Goal: Task Accomplishment & Management: Complete application form

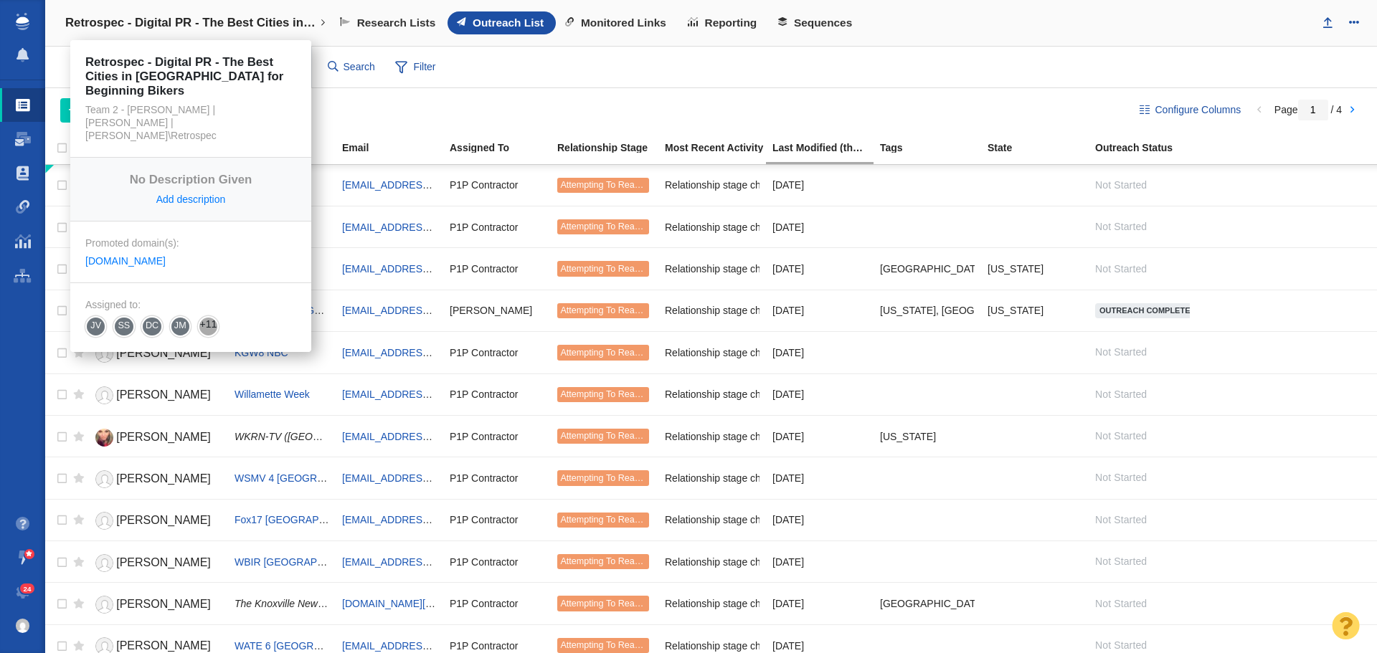
click at [137, 14] on link "Retrospec - Digital PR - The Best Cities in [GEOGRAPHIC_DATA] for Beginning Bik…" at bounding box center [195, 23] width 280 height 34
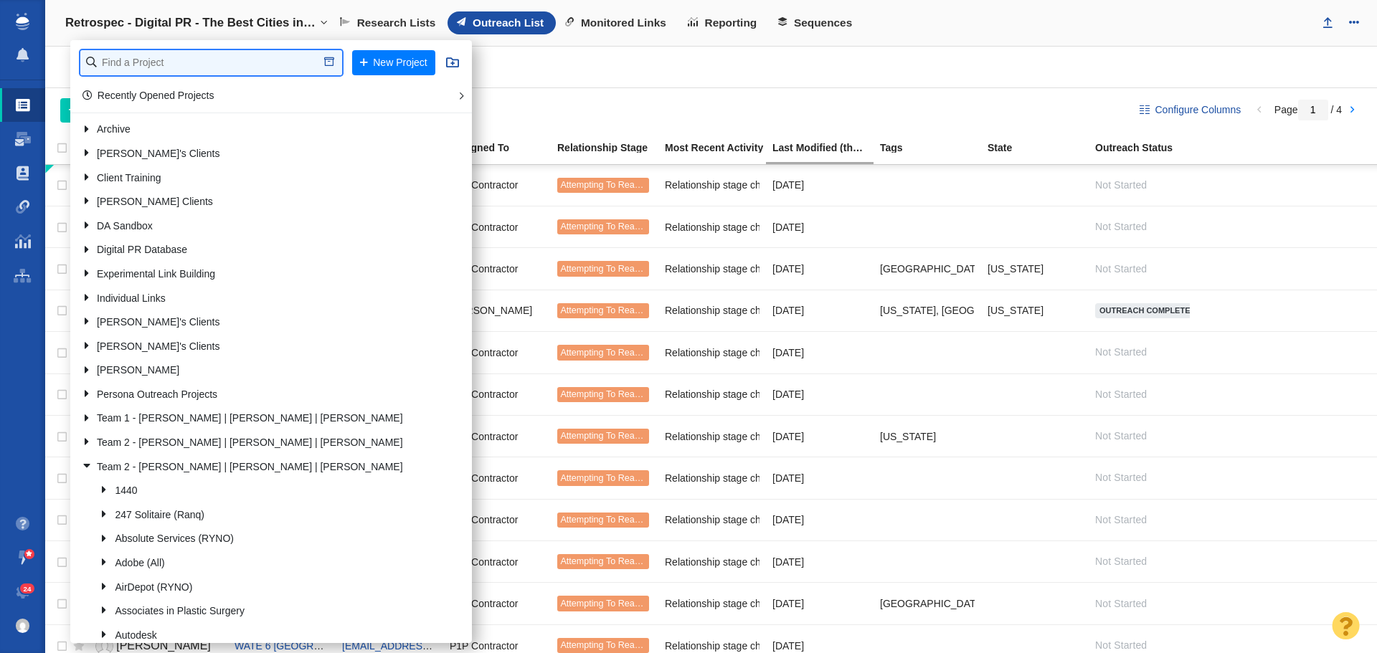
click at [103, 64] on input "text" at bounding box center [211, 62] width 262 height 25
type input "F"
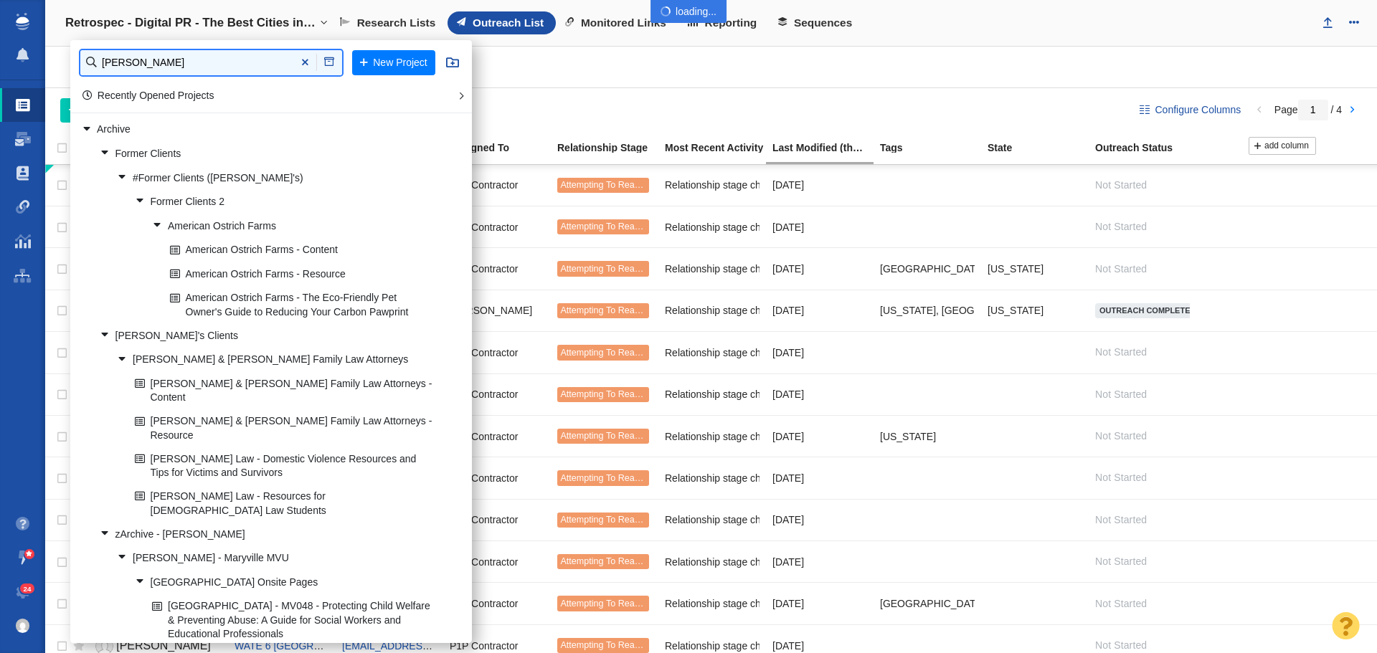
type input "[PERSON_NAME]"
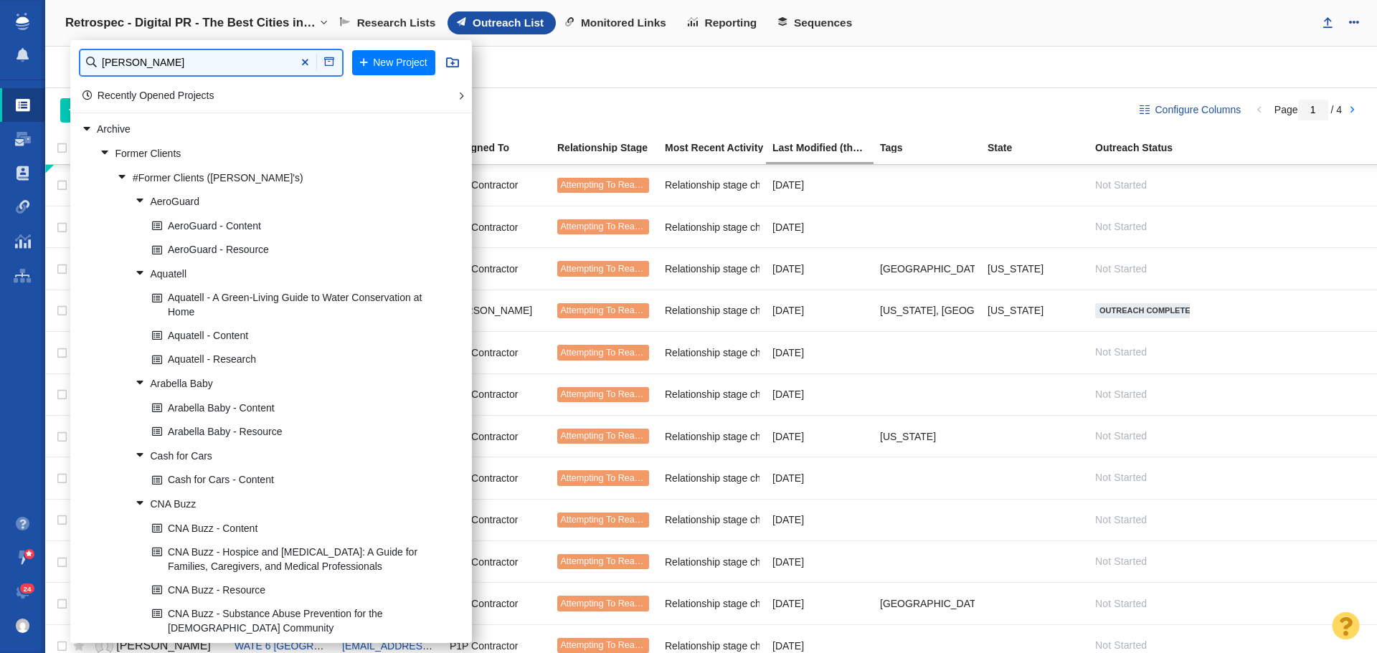
click at [262, 56] on input "[PERSON_NAME]" at bounding box center [211, 62] width 262 height 25
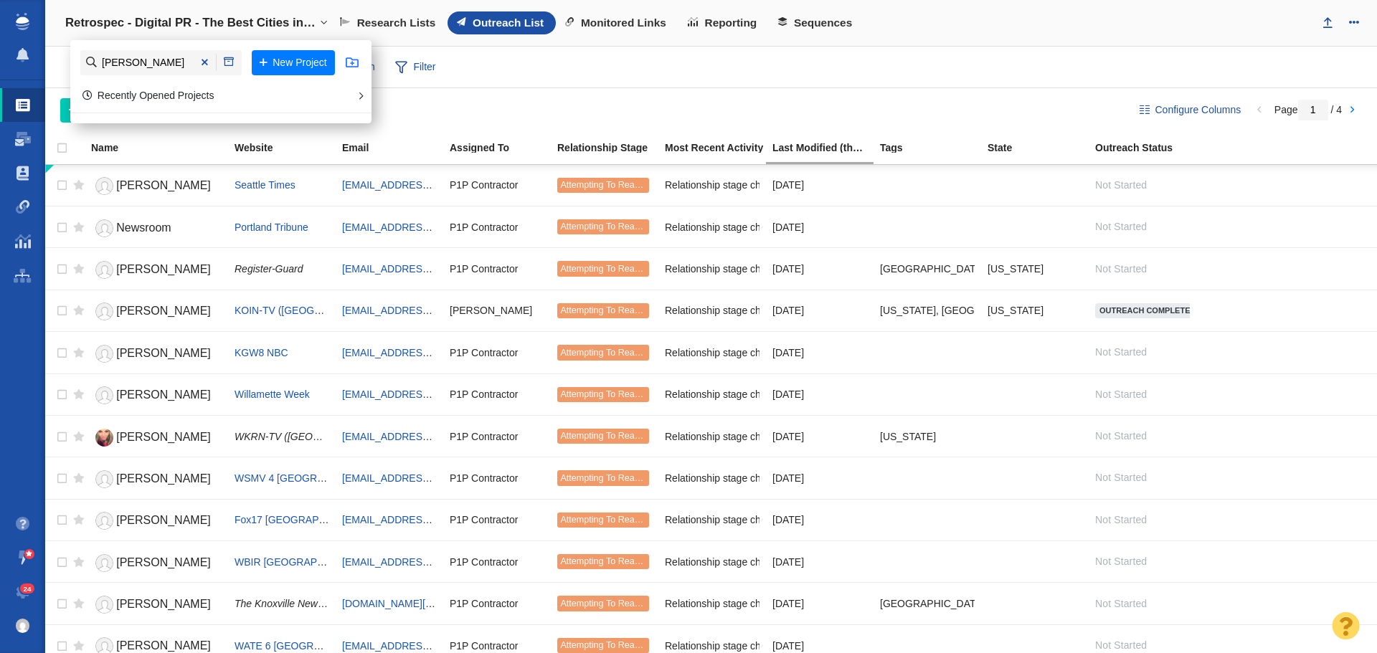
click at [346, 62] on span at bounding box center [352, 62] width 13 height 13
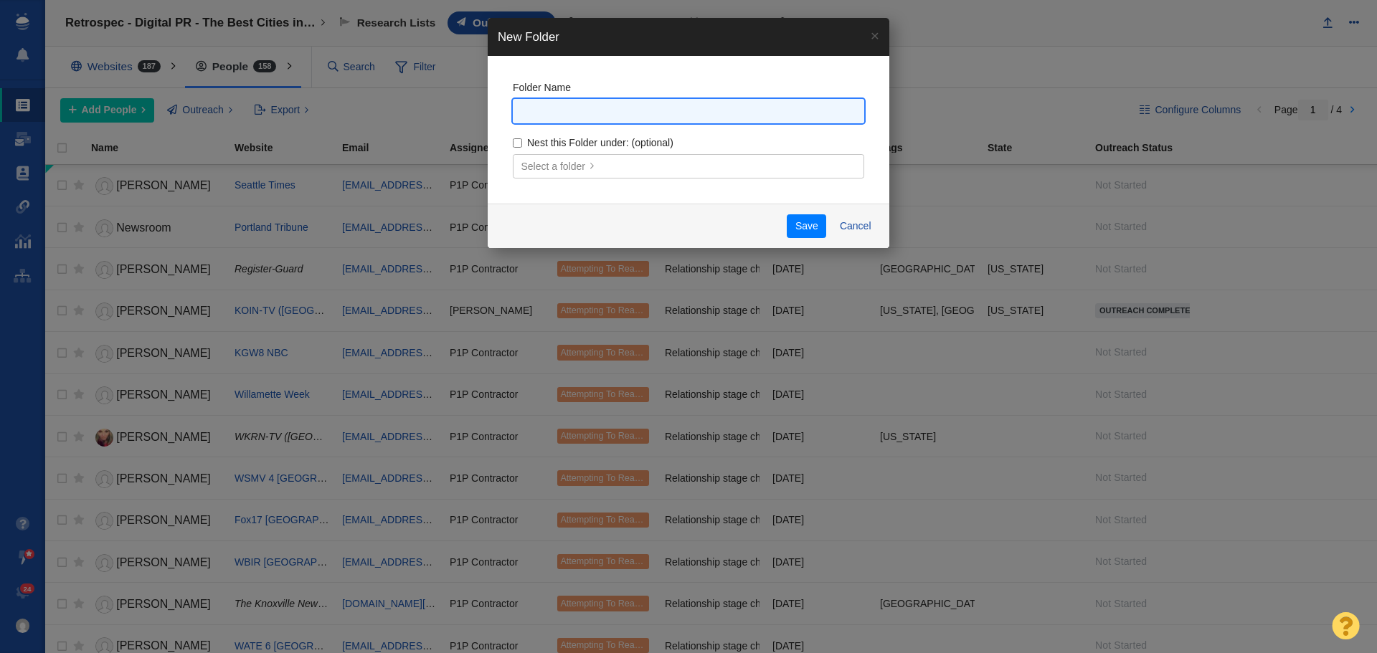
click at [609, 120] on input "text" at bounding box center [688, 111] width 351 height 25
click at [532, 115] on input "text" at bounding box center [688, 111] width 351 height 25
click at [583, 110] on input "[PERSON_NAME] Fencing &" at bounding box center [688, 111] width 351 height 25
click at [610, 118] on input "[PERSON_NAME] Fence &" at bounding box center [688, 111] width 351 height 25
type input "[PERSON_NAME] Fence & Tristate GAt"
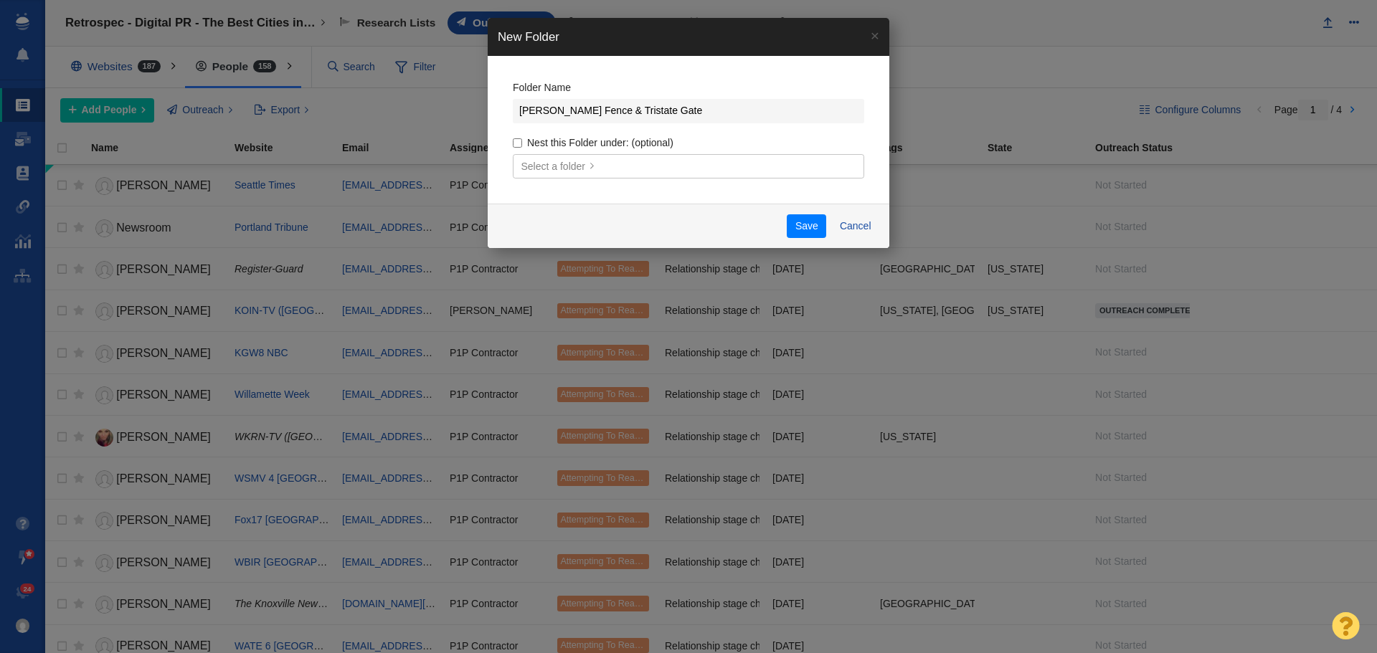
type input "[PERSON_NAME] Fence & Tristate Gate"
click at [521, 143] on label "Nest this Folder under: (optional)" at bounding box center [688, 142] width 351 height 13
click at [521, 143] on input "Nest this Folder under: (optional)" at bounding box center [517, 142] width 9 height 9
checkbox input "true"
click at [559, 161] on span "Select a folder" at bounding box center [553, 166] width 65 height 15
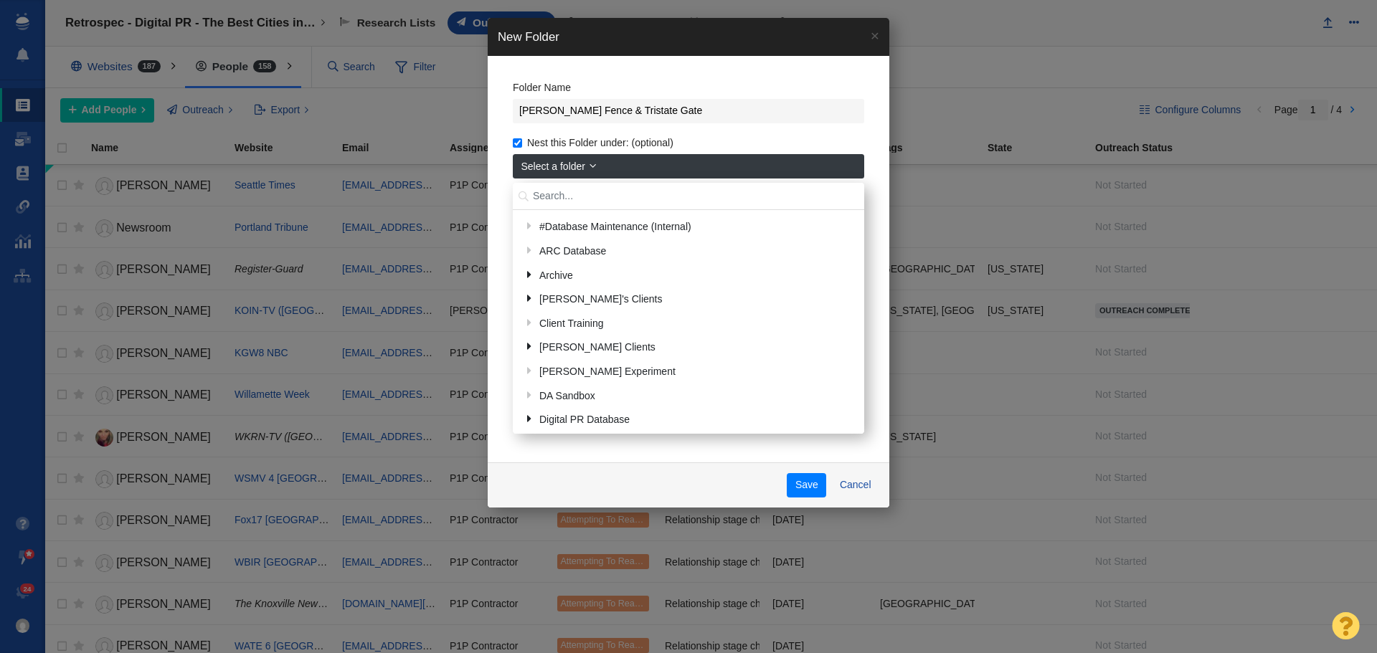
click at [564, 184] on input "text" at bounding box center [688, 197] width 351 height 28
type input "tyler"
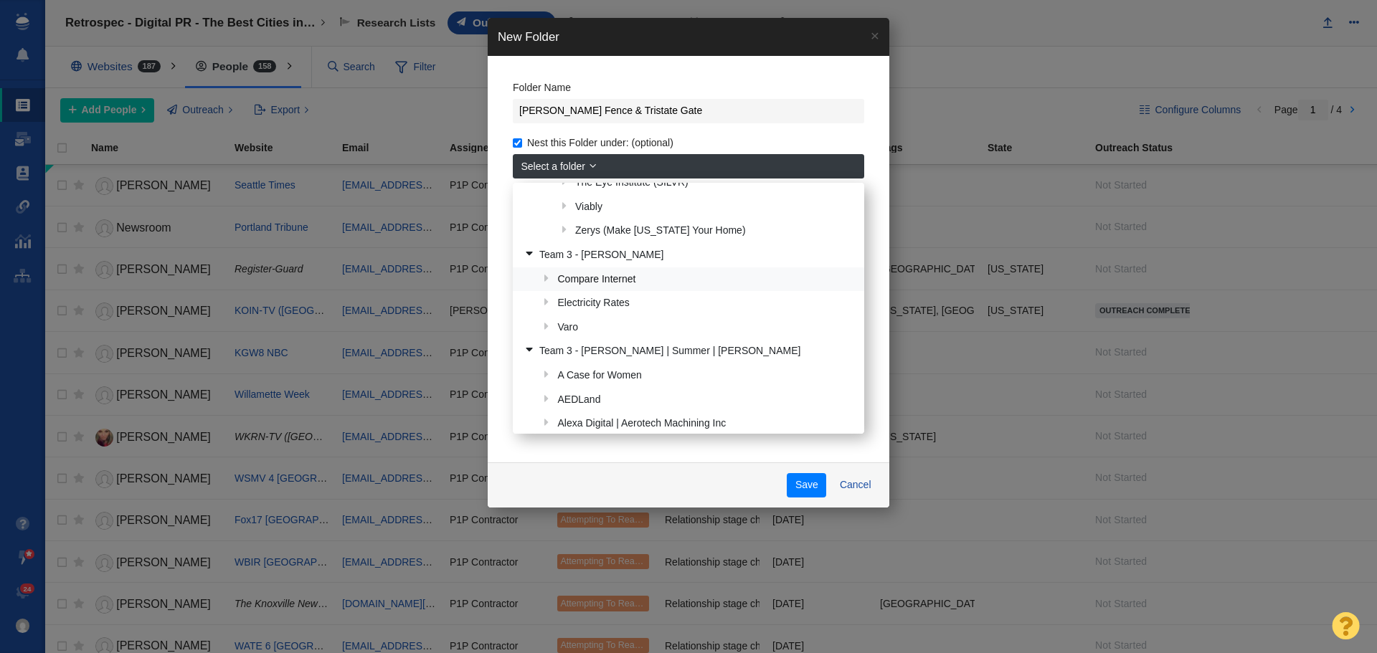
scroll to position [430, 0]
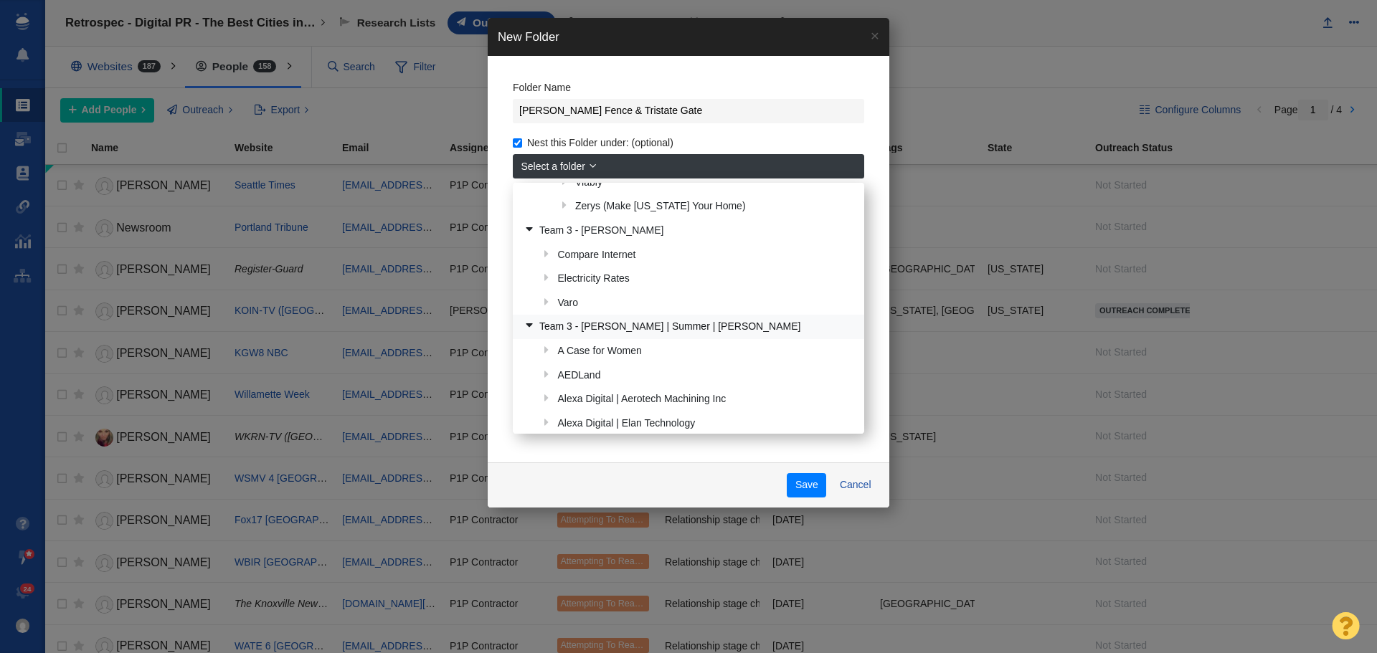
click at [649, 328] on link "Team 3 - [PERSON_NAME] | Summer | [PERSON_NAME]" at bounding box center [688, 327] width 336 height 22
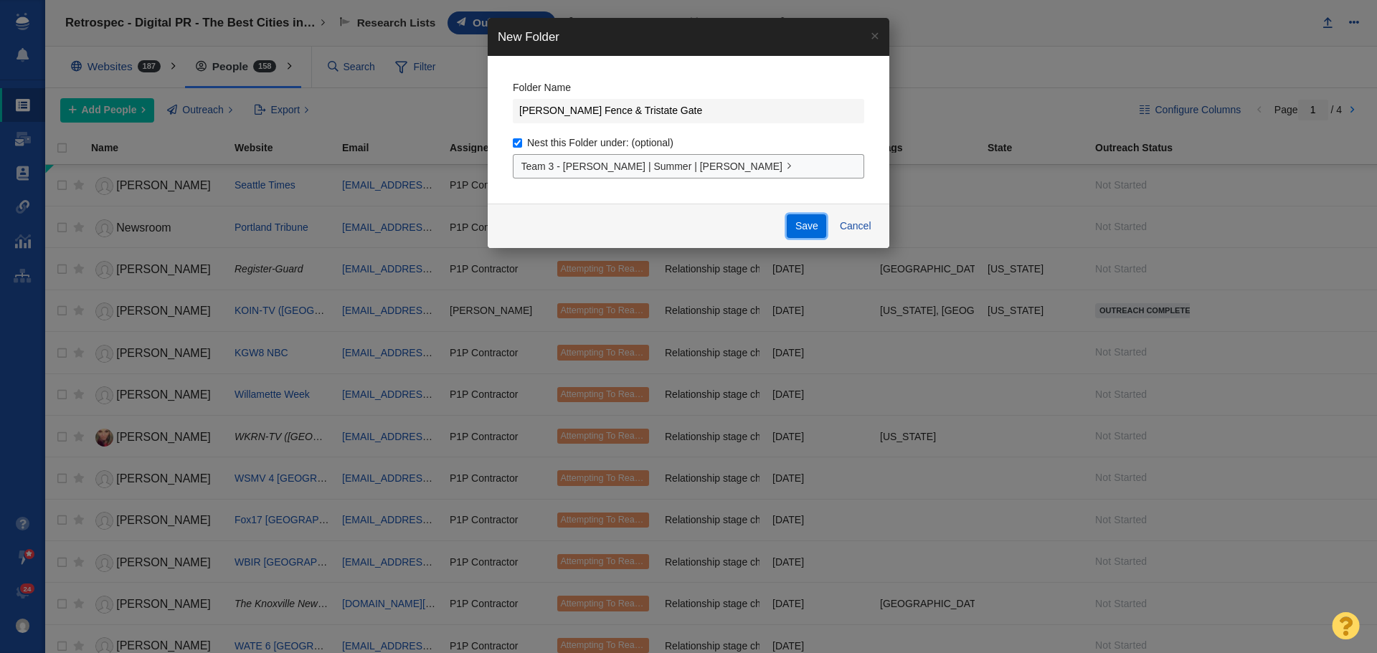
click at [796, 227] on button "Save" at bounding box center [806, 226] width 39 height 24
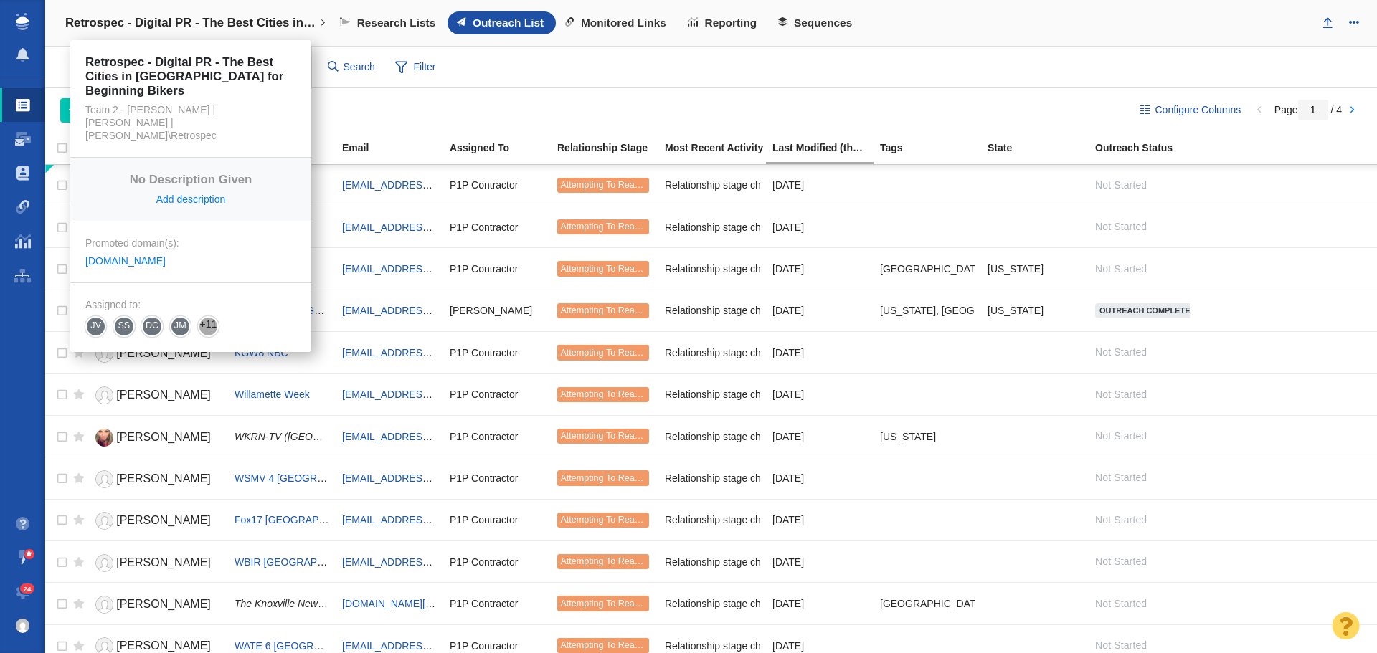
click at [230, 16] on h4 "Retrospec - Digital PR - The Best Cities in [GEOGRAPHIC_DATA] for Beginning Bik…" at bounding box center [190, 23] width 251 height 14
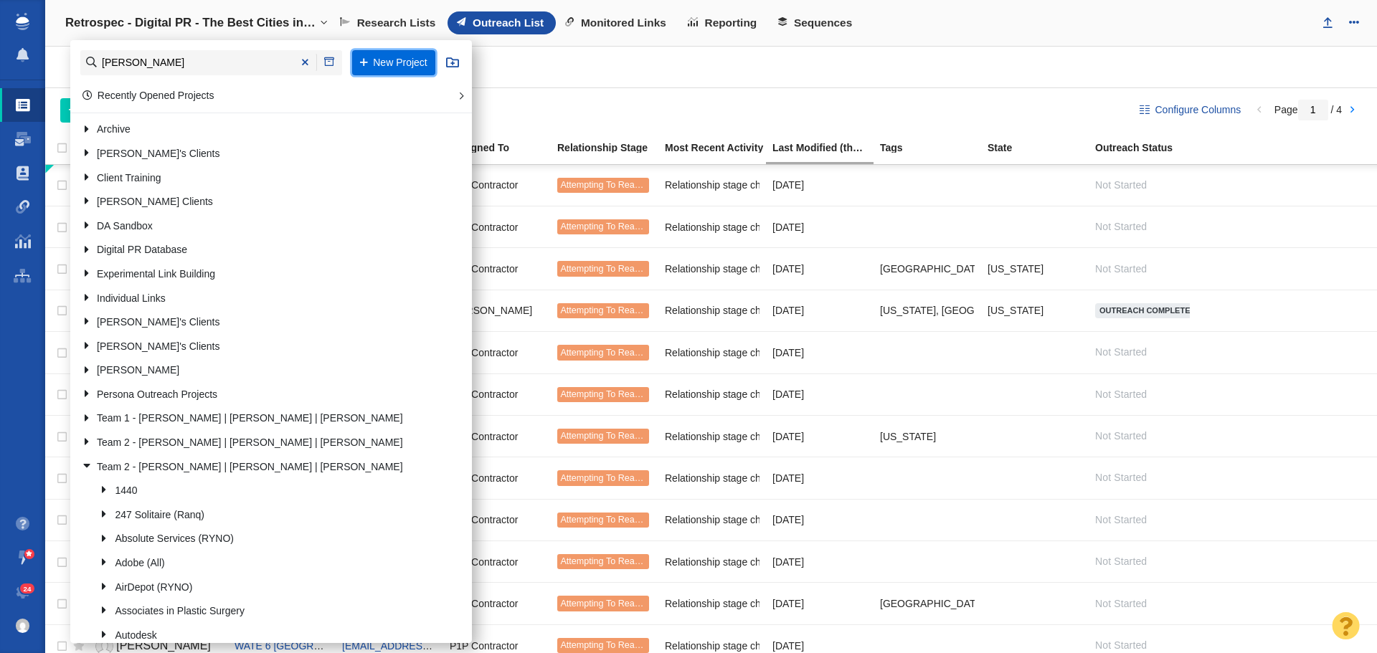
click at [373, 68] on button "New Project" at bounding box center [393, 62] width 83 height 25
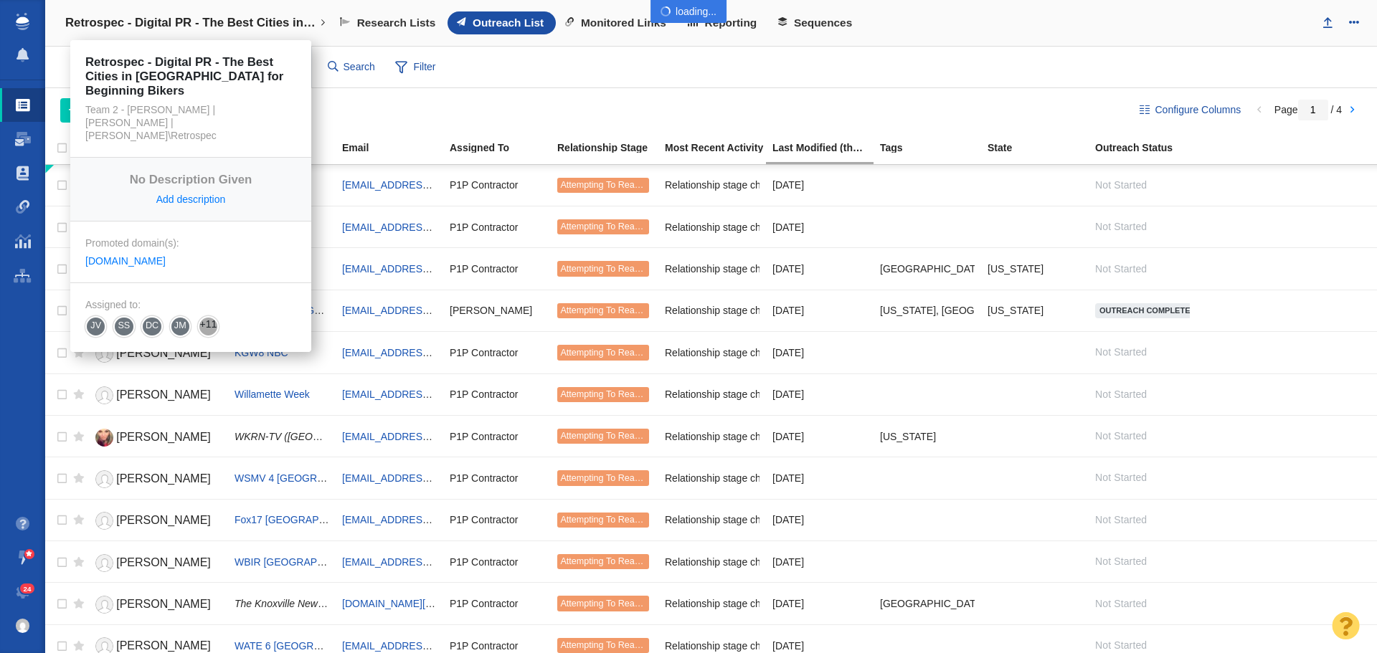
select select "DOMAIN"
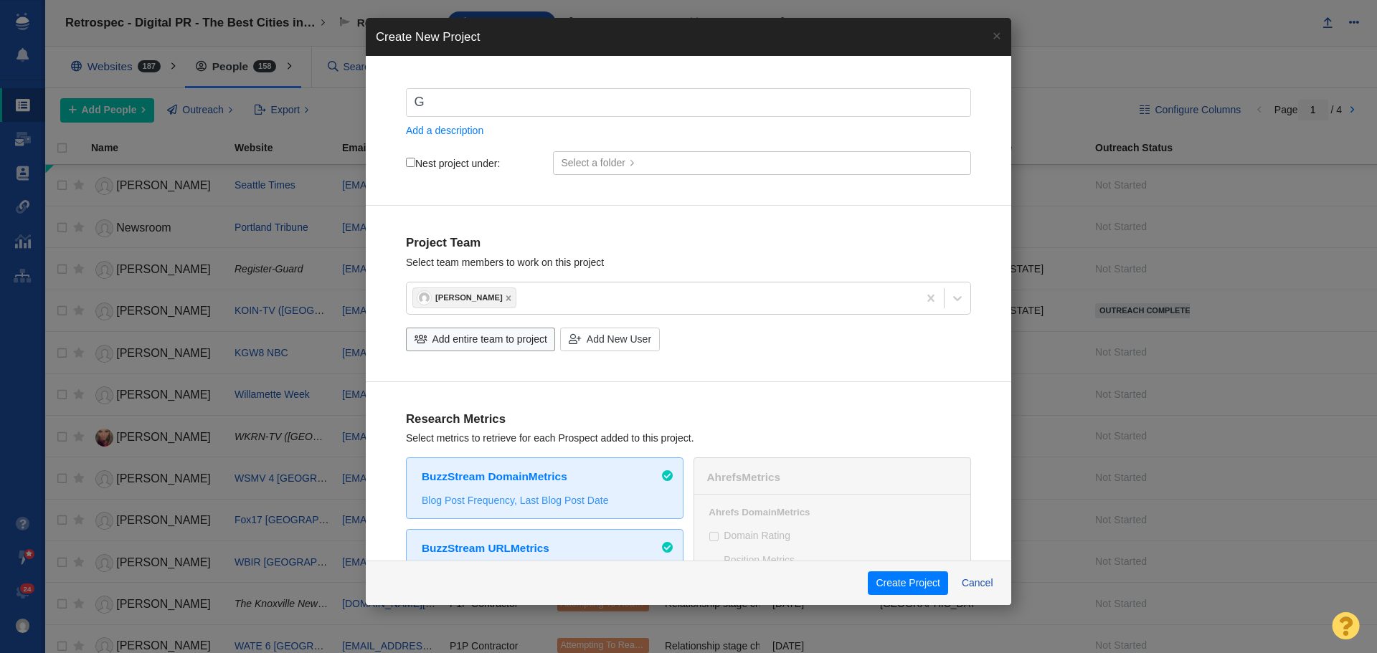
type input "G"
checkbox input "true"
type input "Ga"
checkbox input "true"
type input "Gar"
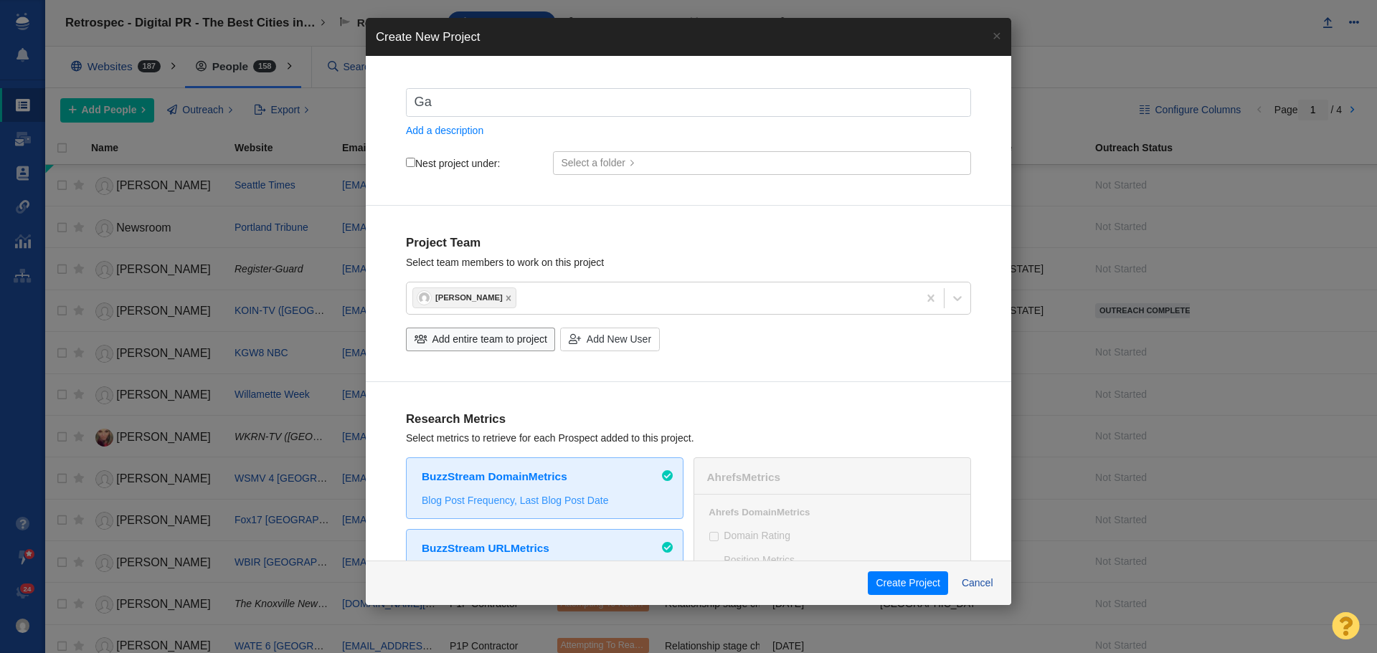
checkbox input "true"
type input "Garo"
checkbox input "true"
type input "[PERSON_NAME]"
checkbox input "true"
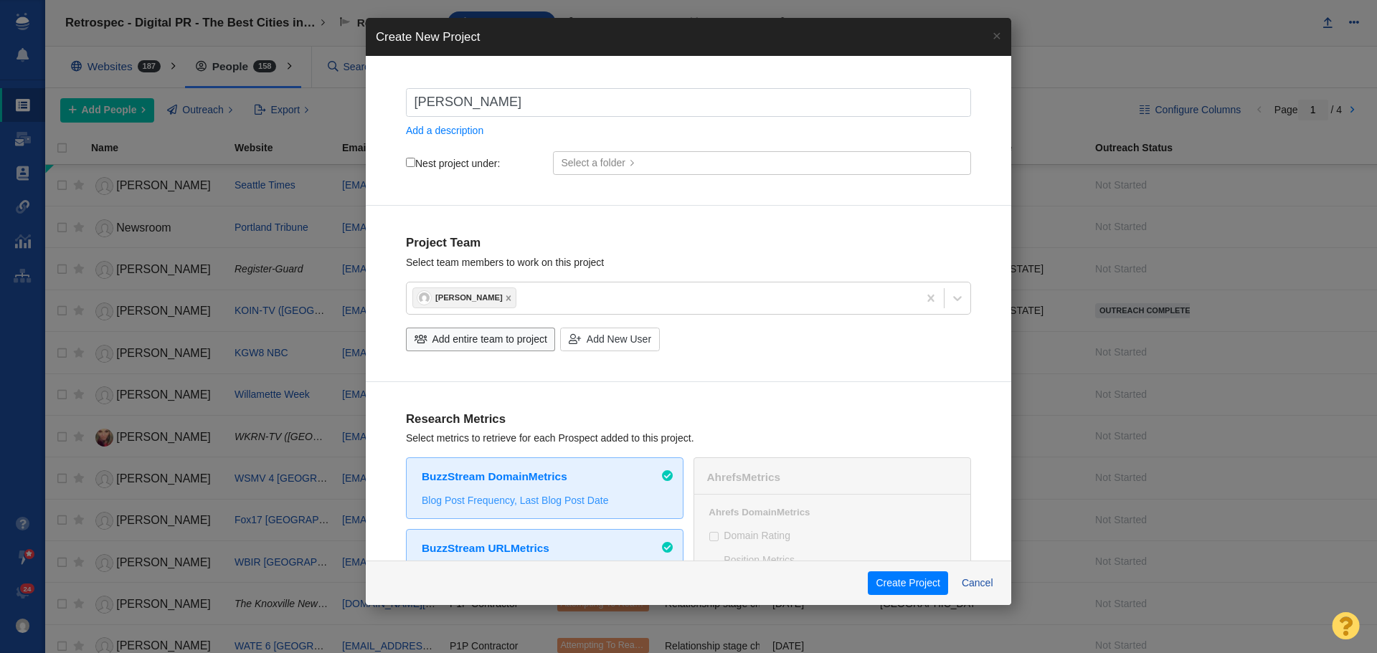
type input "[PERSON_NAME]"
checkbox input "true"
type input "[PERSON_NAME] F"
checkbox input "true"
type input "[PERSON_NAME]"
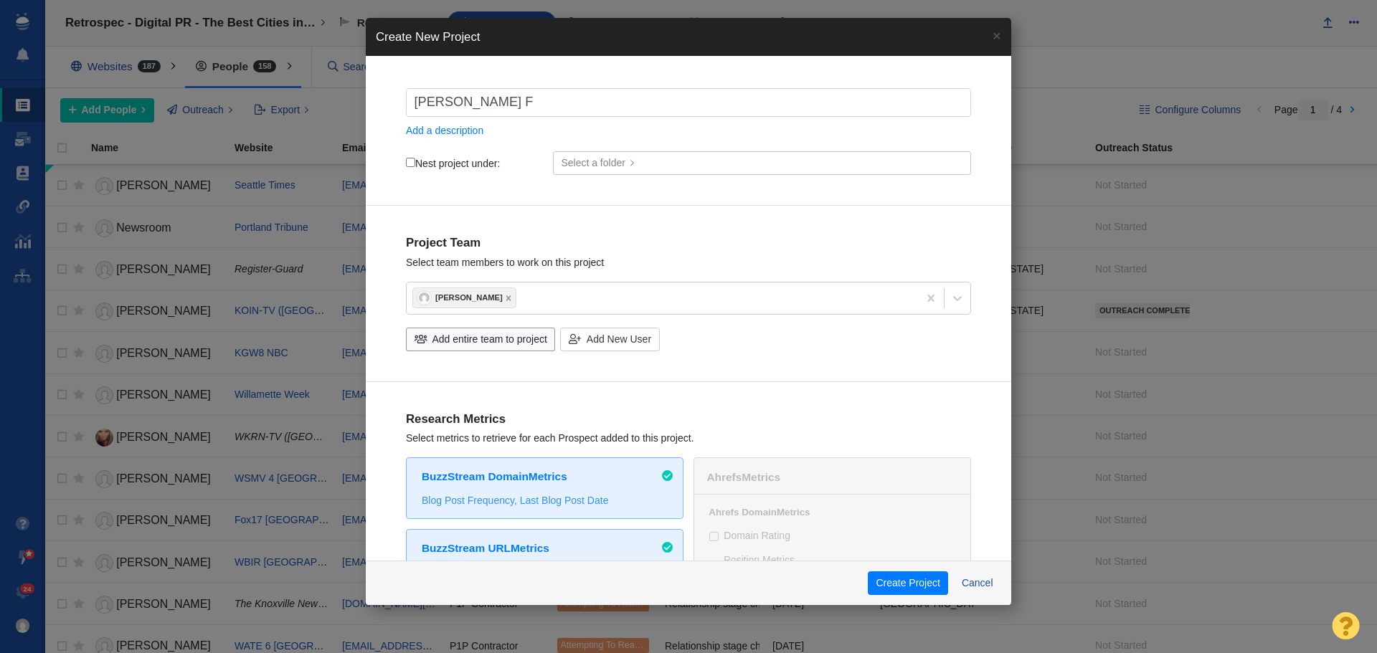
checkbox input "true"
type input "[PERSON_NAME]"
checkbox input "true"
type input "[PERSON_NAME] Fenc"
checkbox input "true"
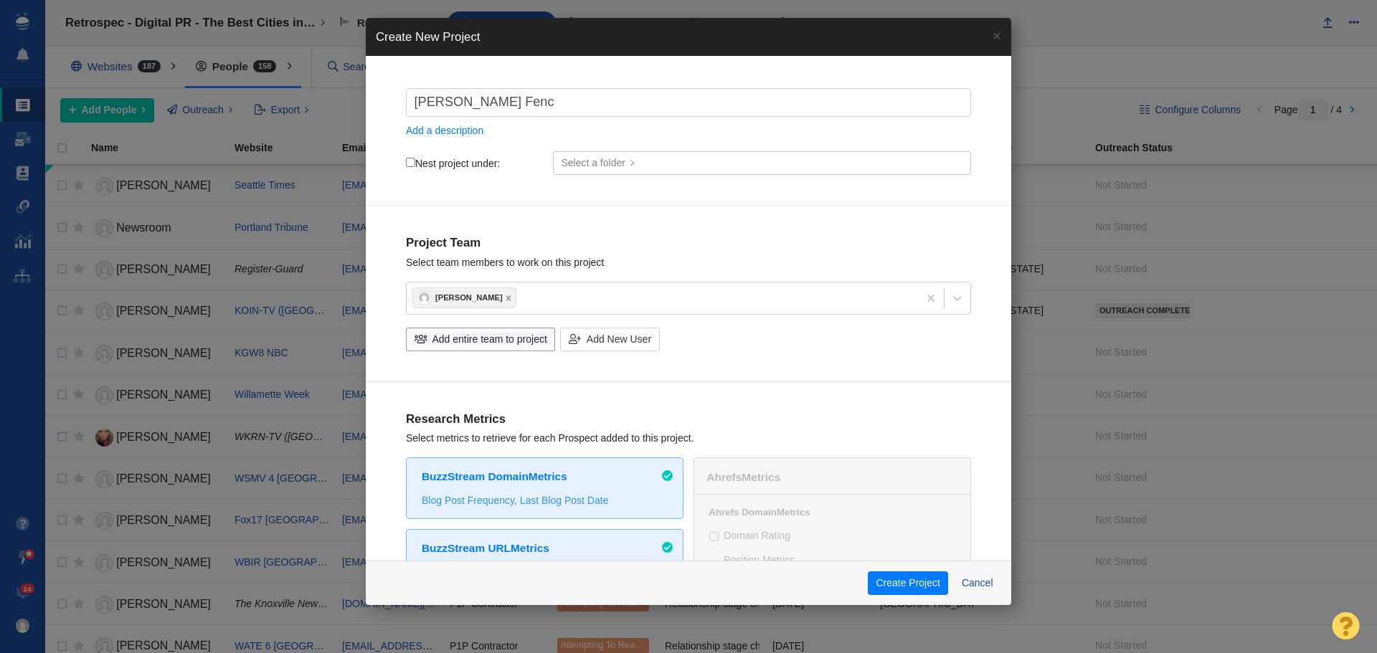
type input "Garon Fence"
checkbox input "true"
type input "Garon Fence"
checkbox input "true"
type input "Garon Fence -"
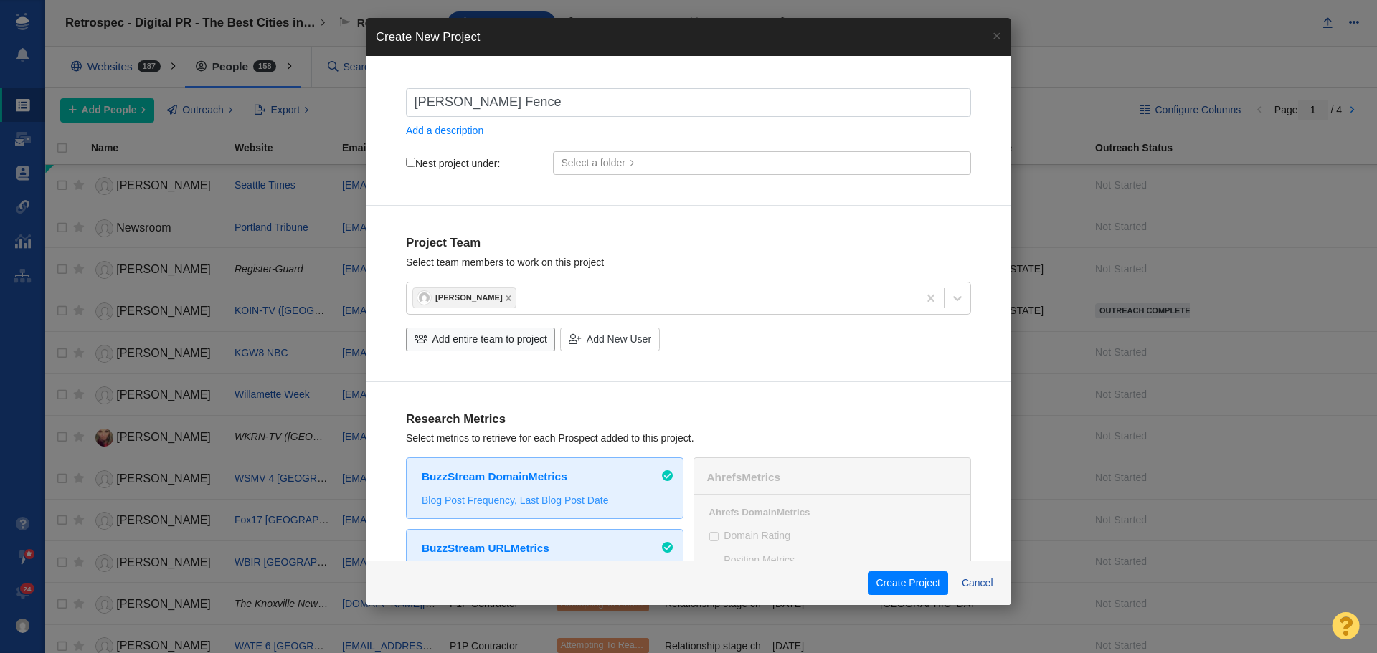
checkbox input "true"
type input "Garon Fence -"
checkbox input "true"
type input "Garon Fence - D"
checkbox input "true"
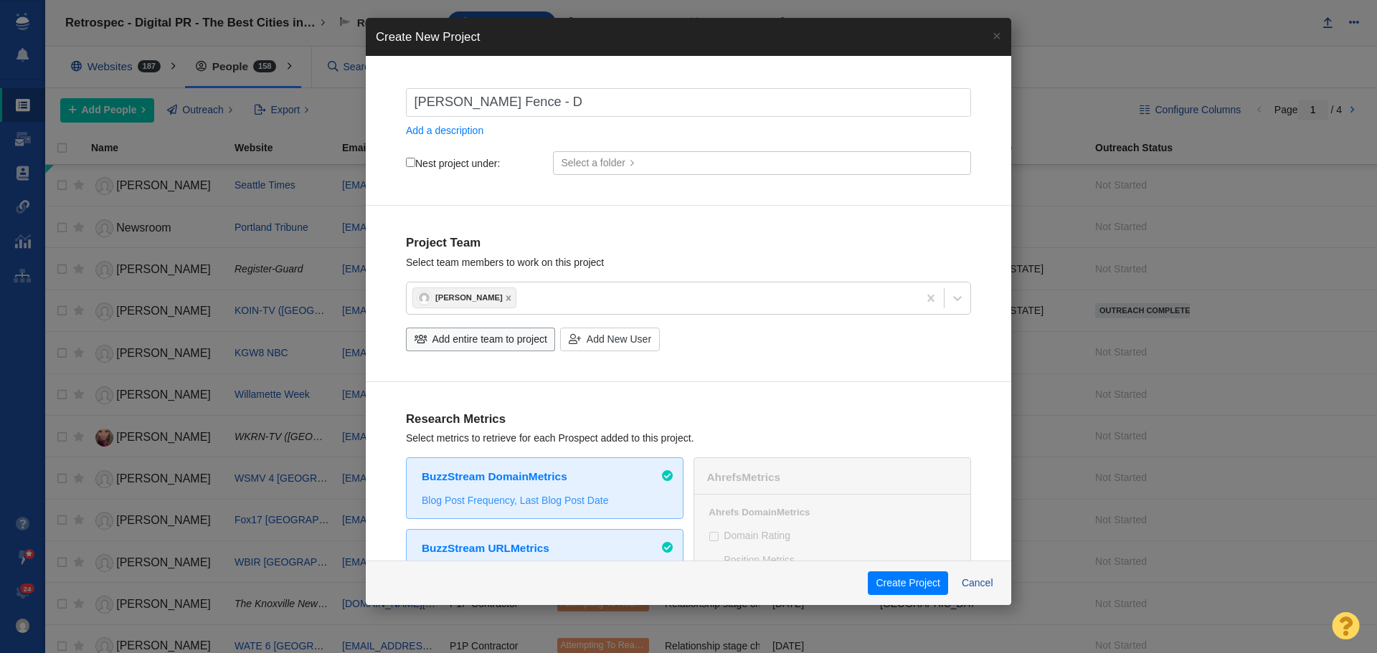
type input "Garon Fence - Di"
checkbox input "true"
type input "Garon Fence - Dir"
checkbox input "true"
type input "Garon Fence - Dire"
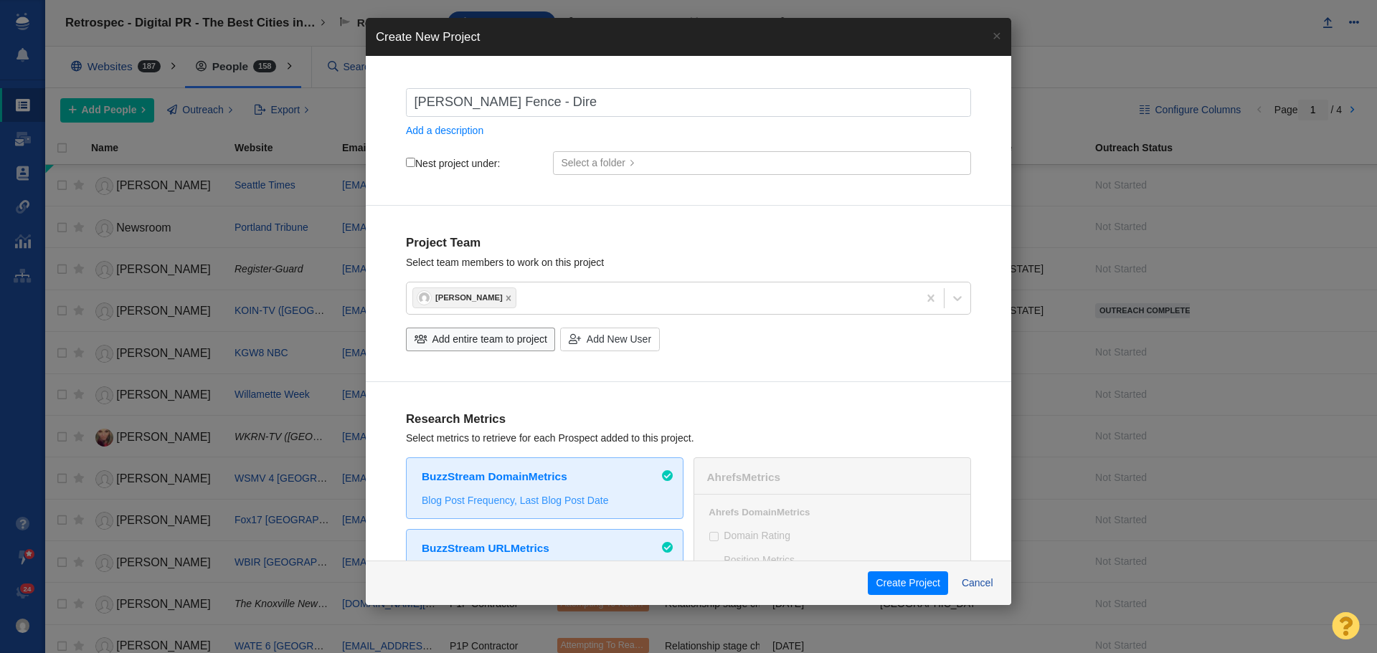
checkbox input "true"
type input "Garon Fence - Direc"
checkbox input "true"
type input "Garon Fence - Direct"
checkbox input "true"
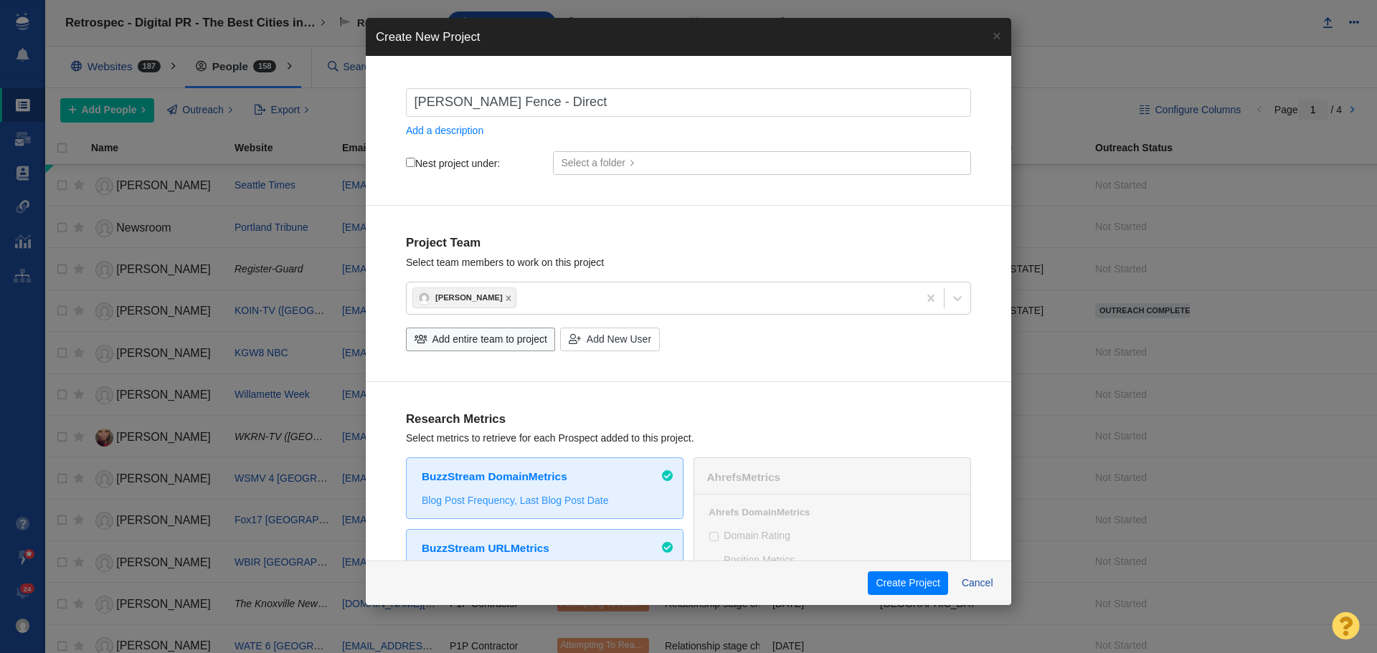
type input "Garon Fence - Directo"
checkbox input "true"
type input "Garon Fence - Director"
checkbox input "true"
type input "Garon Fence - Directori"
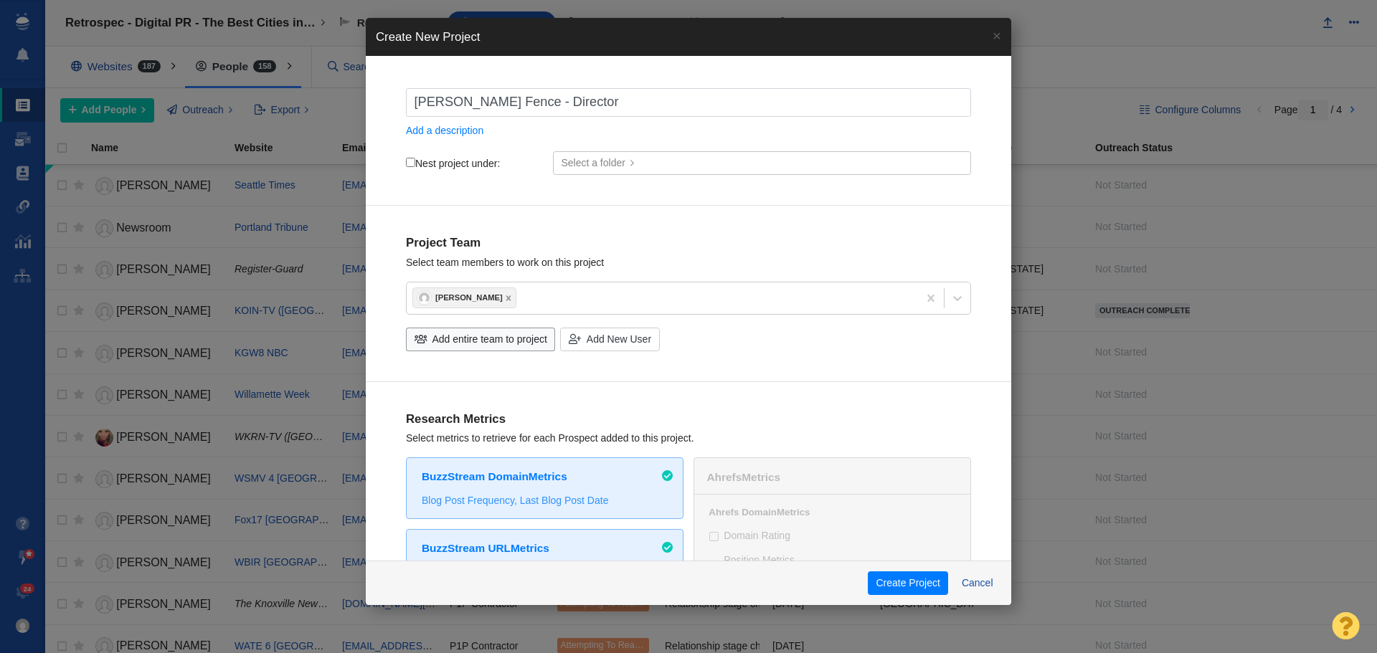
checkbox input "true"
type input "Garon Fence - Directorie"
checkbox input "true"
type input "Garon Fence - Directories"
checkbox input "true"
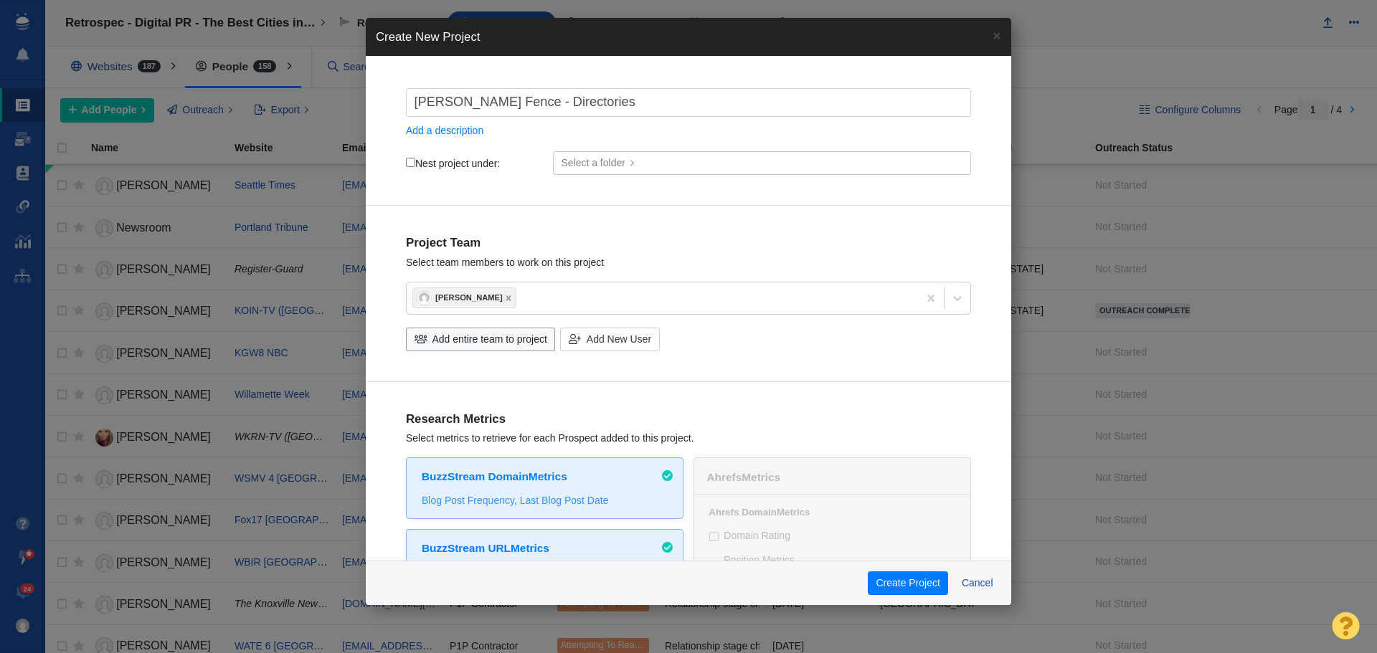
type input "Garon Fence - Directories"
click at [412, 160] on input "Nest project under:" at bounding box center [410, 162] width 9 height 9
checkbox input "true"
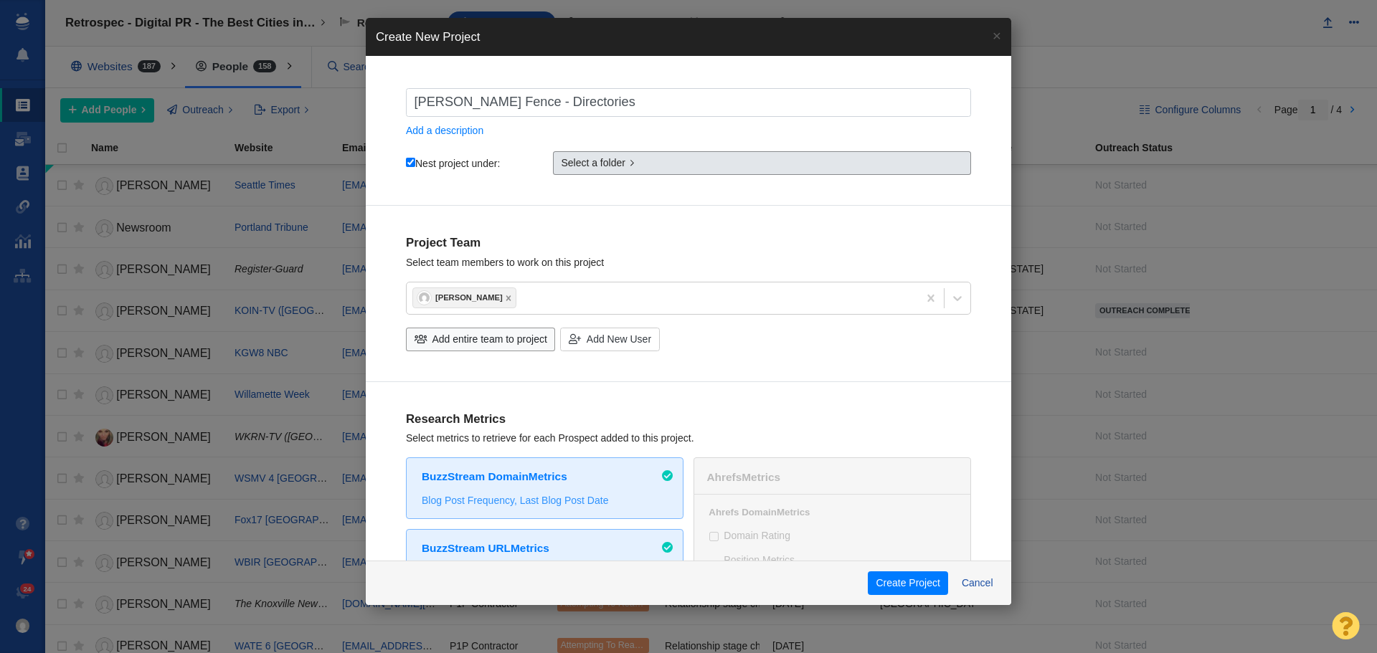
click at [627, 161] on link "Select a folder" at bounding box center [762, 163] width 418 height 24
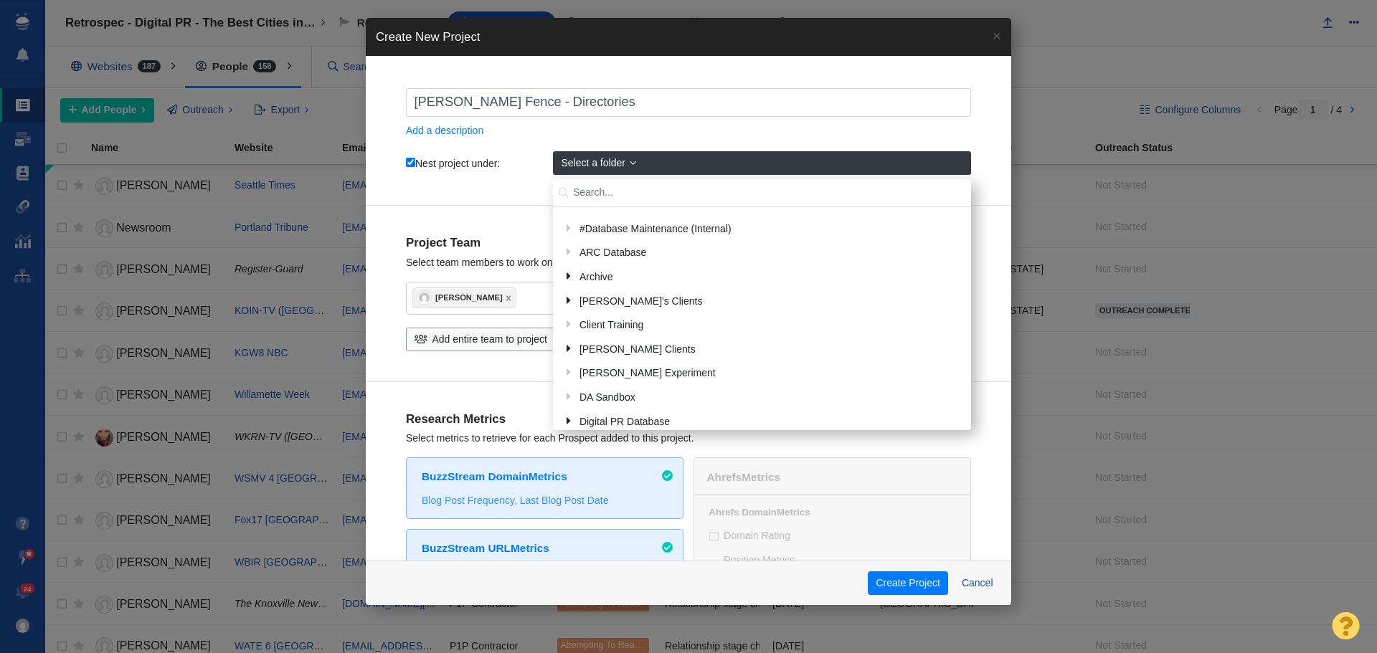
click at [620, 190] on input "text" at bounding box center [762, 193] width 418 height 28
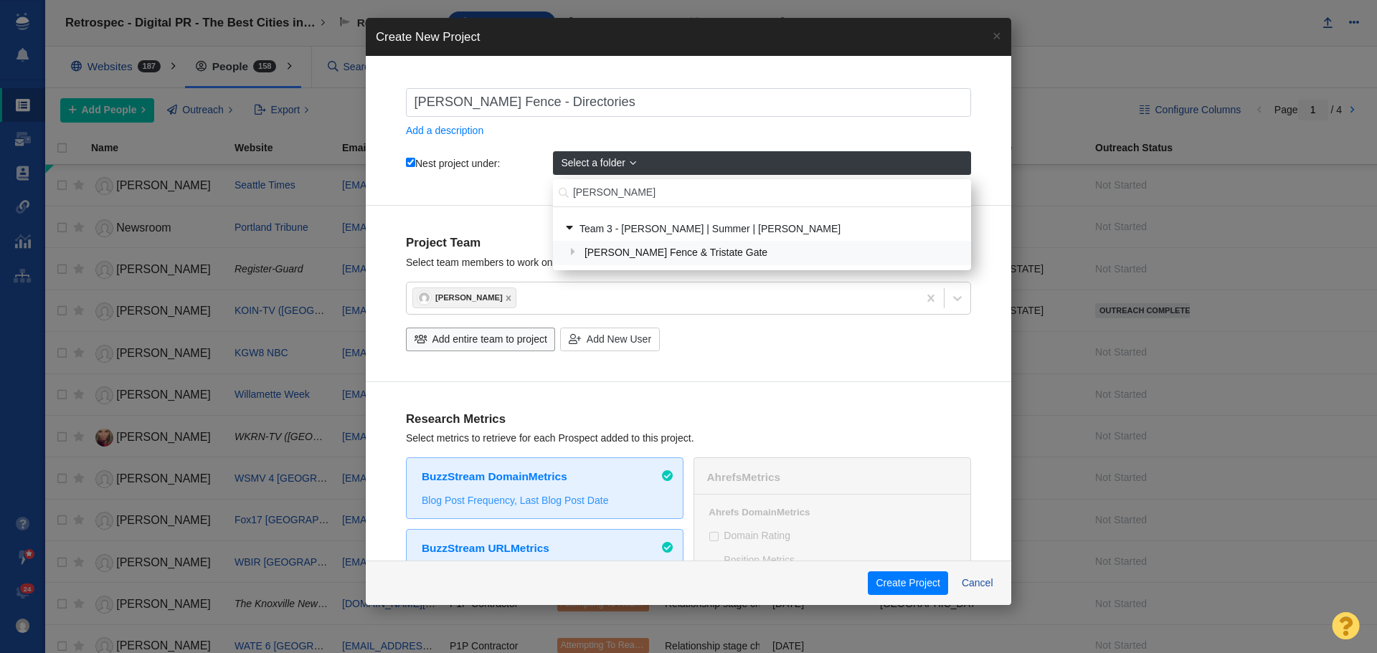
type input "garon"
click at [656, 250] on div "Garon Fence & Tristate Gate" at bounding box center [772, 253] width 384 height 22
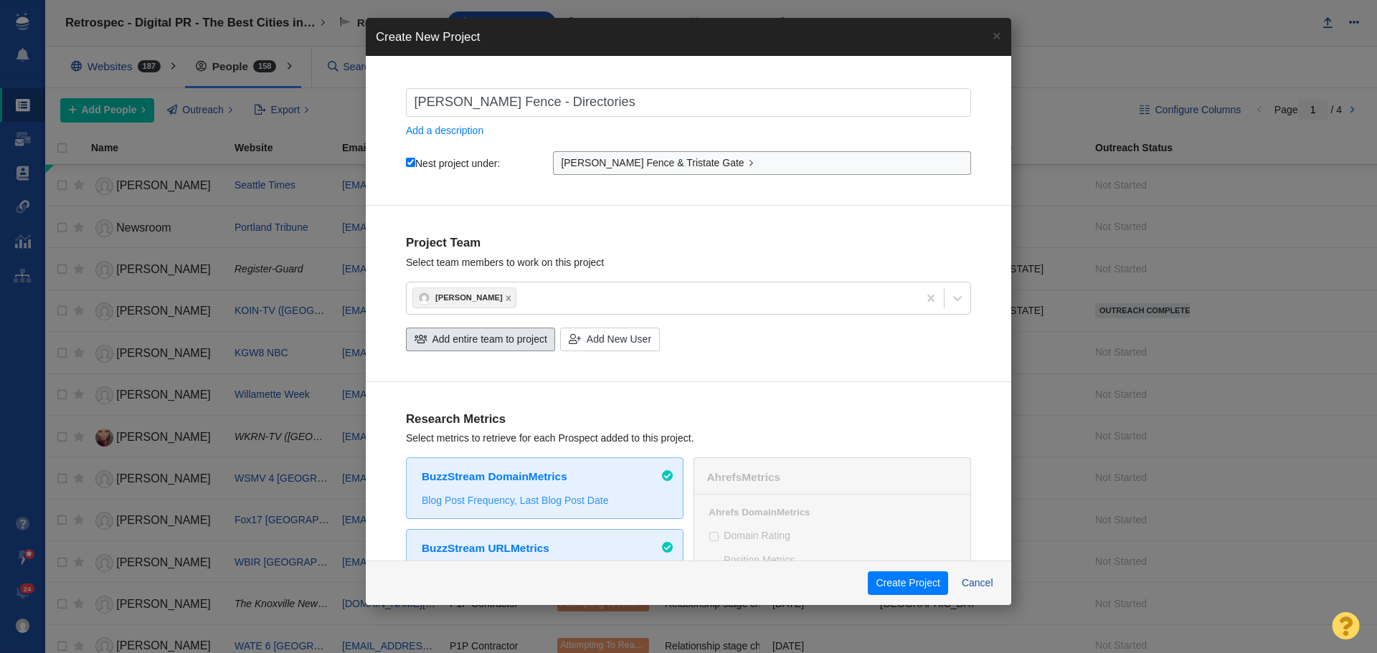
click at [533, 331] on div "Add entire team to project" at bounding box center [480, 340] width 149 height 24
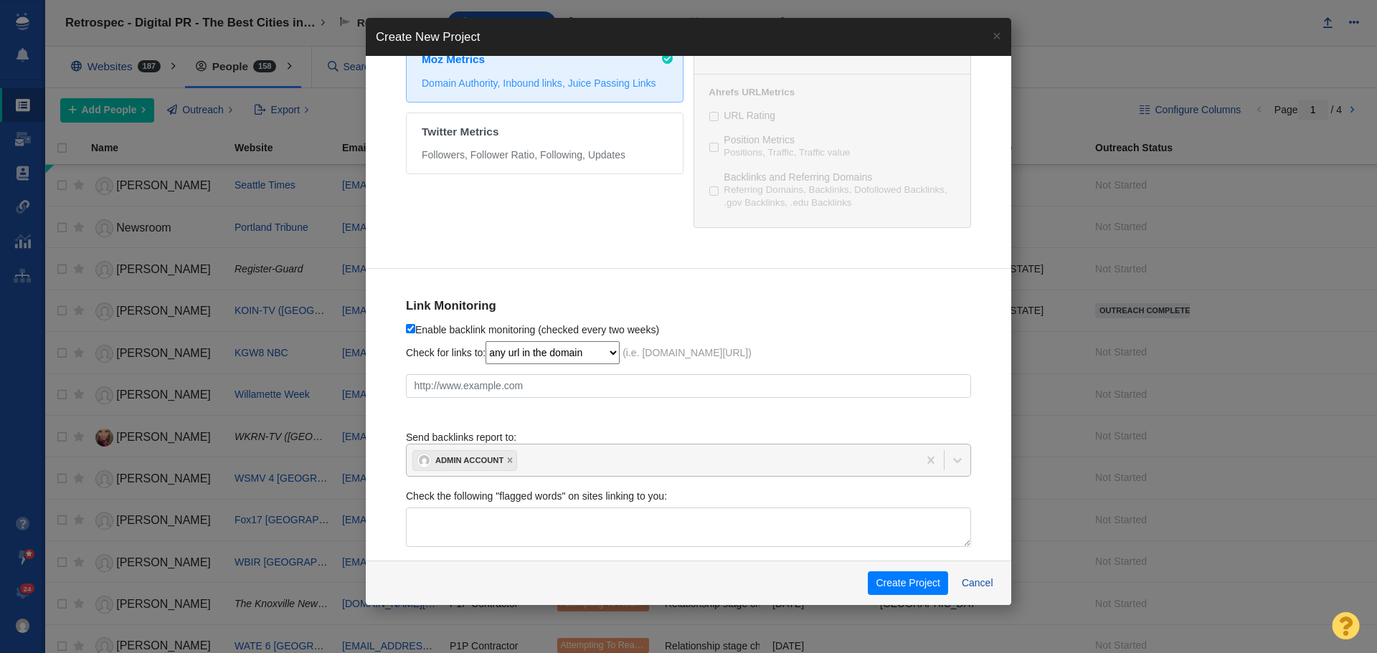
scroll to position [670, 0]
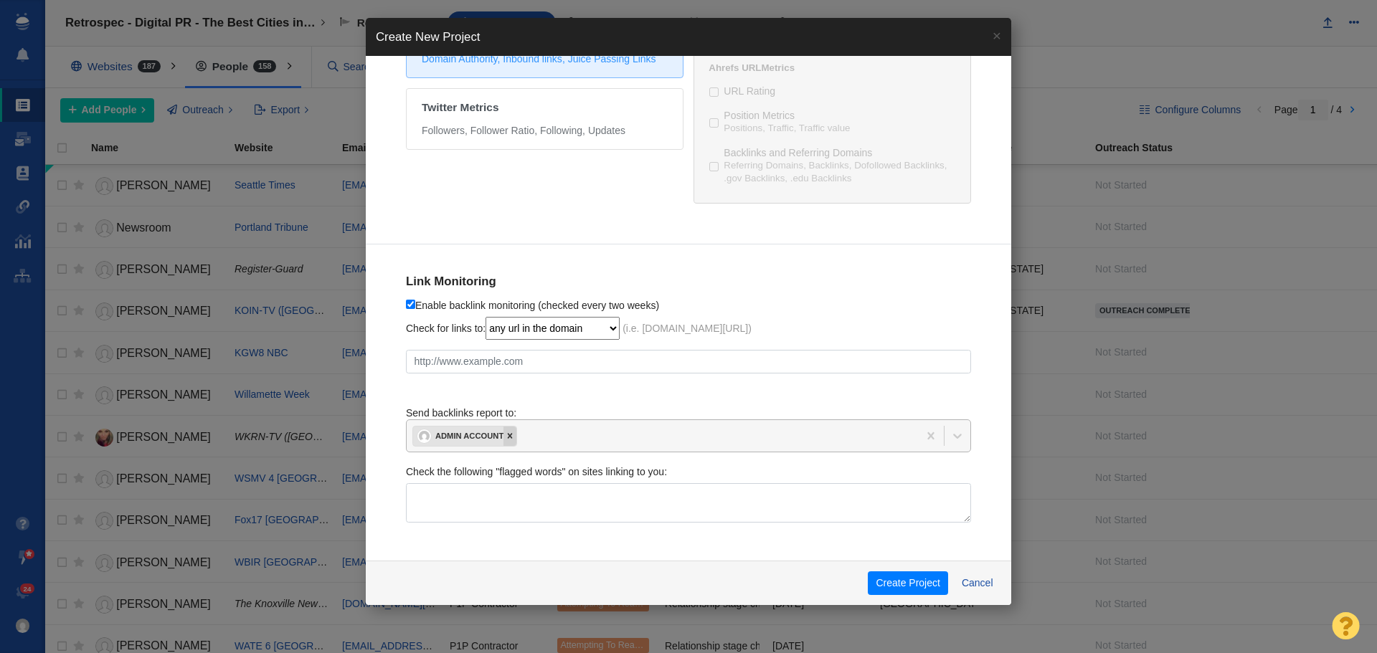
click at [511, 437] on icon at bounding box center [509, 436] width 5 height 5
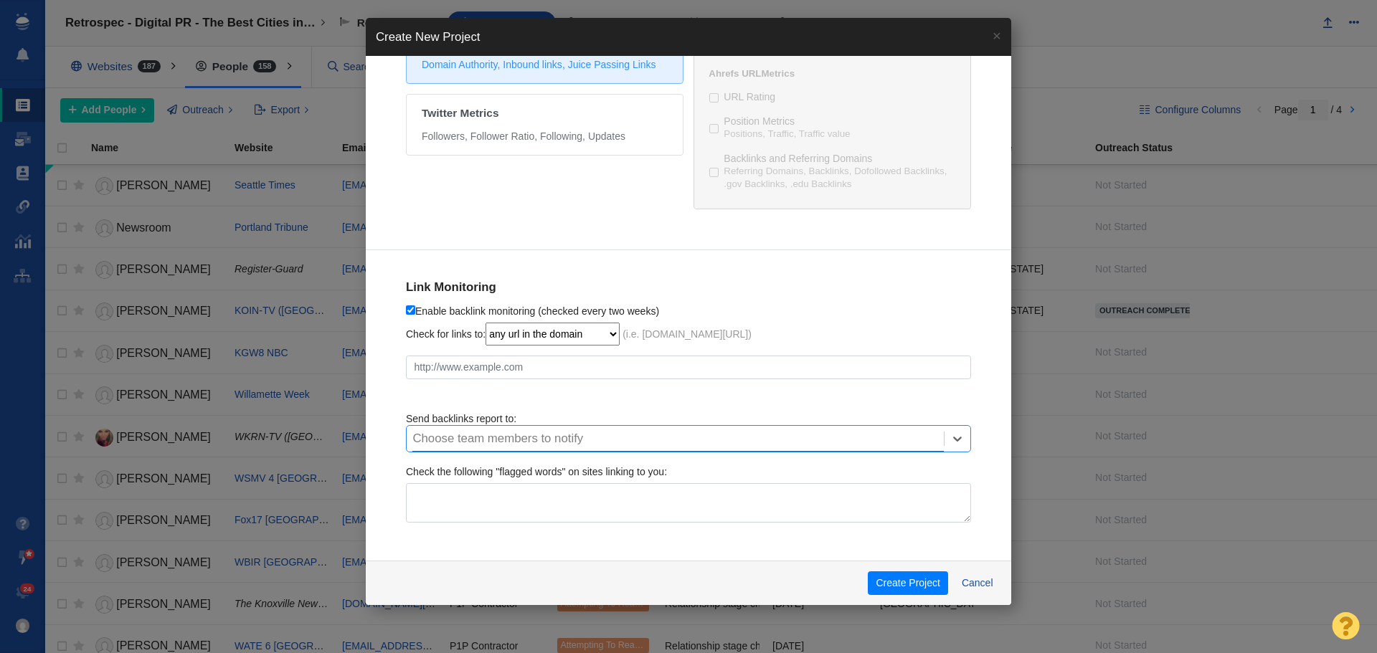
scroll to position [664, 0]
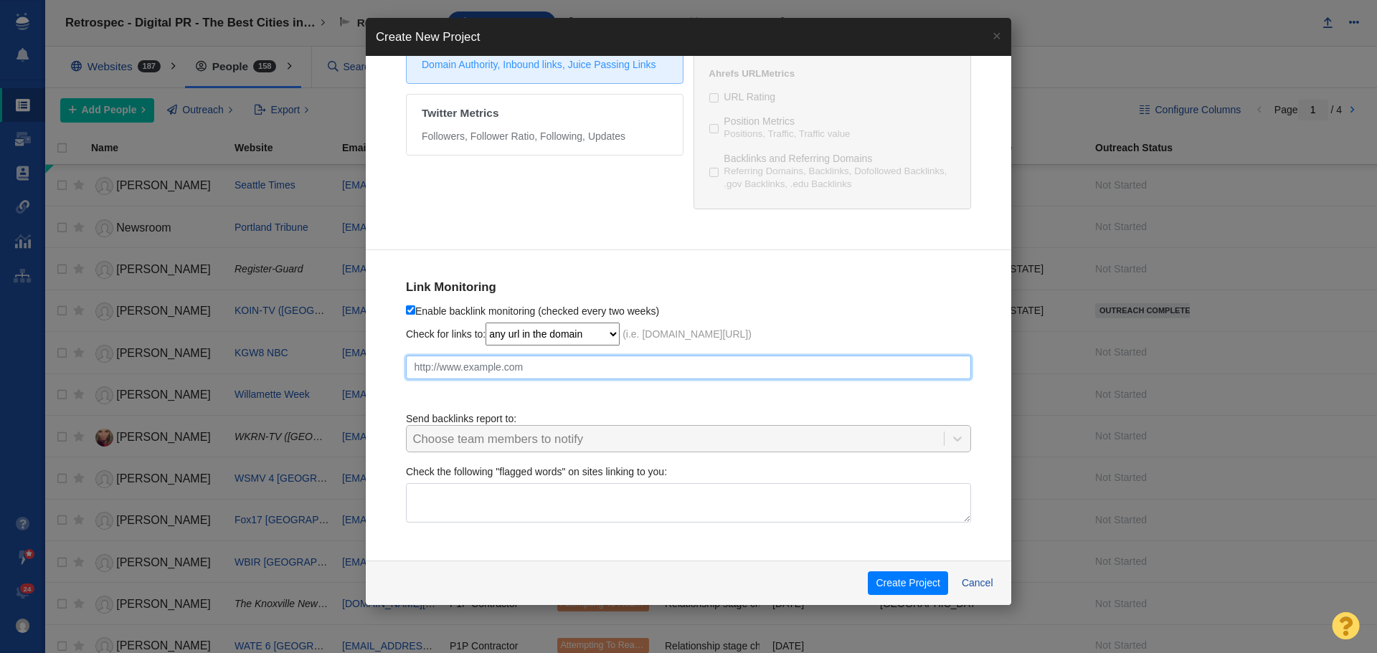
click at [590, 377] on input "text" at bounding box center [688, 368] width 565 height 24
paste input "https://www.garonfence.com/"
checkbox input "true"
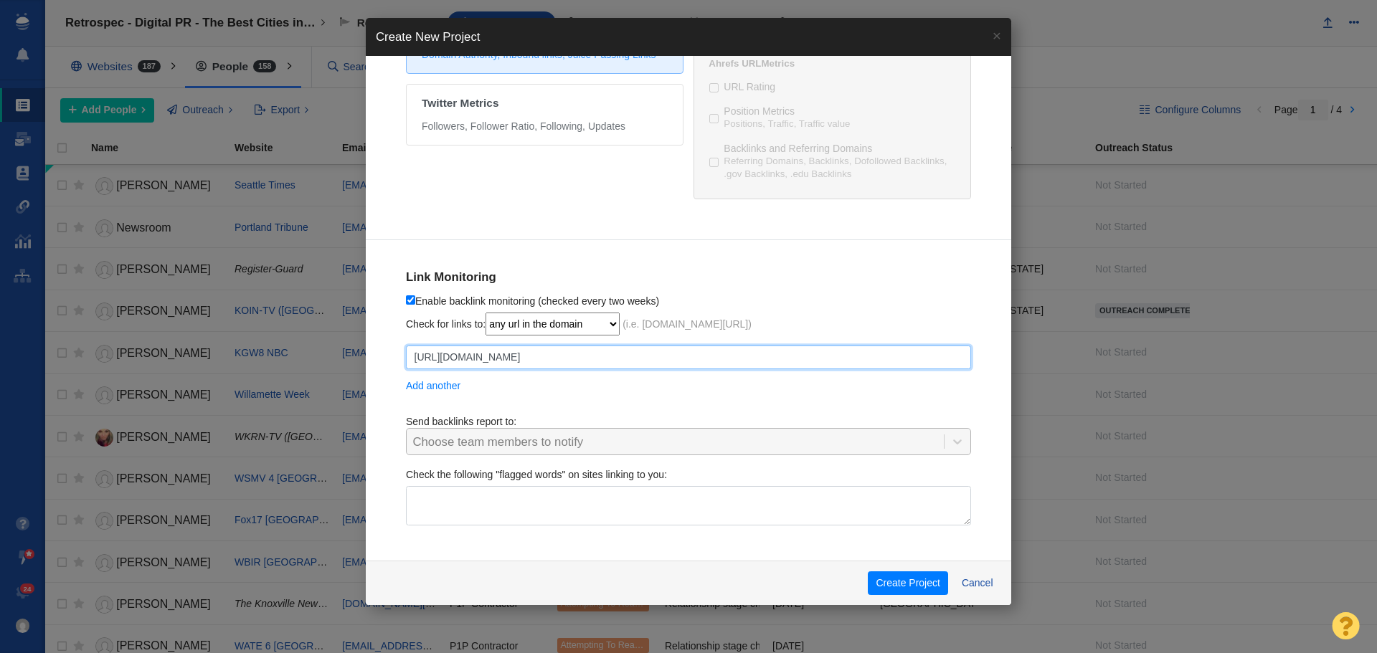
scroll to position [677, 0]
type input "https://www.garonfence.com/"
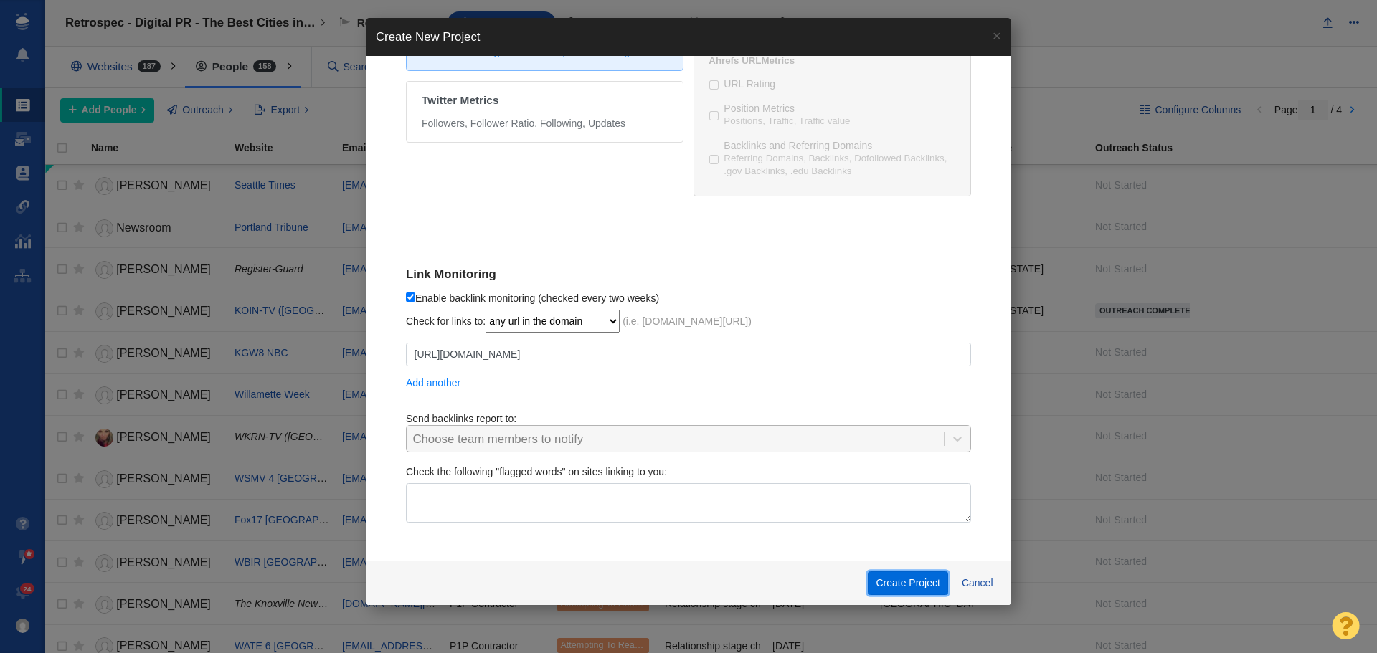
click at [888, 574] on button "Create Project" at bounding box center [908, 584] width 80 height 24
checkbox input "true"
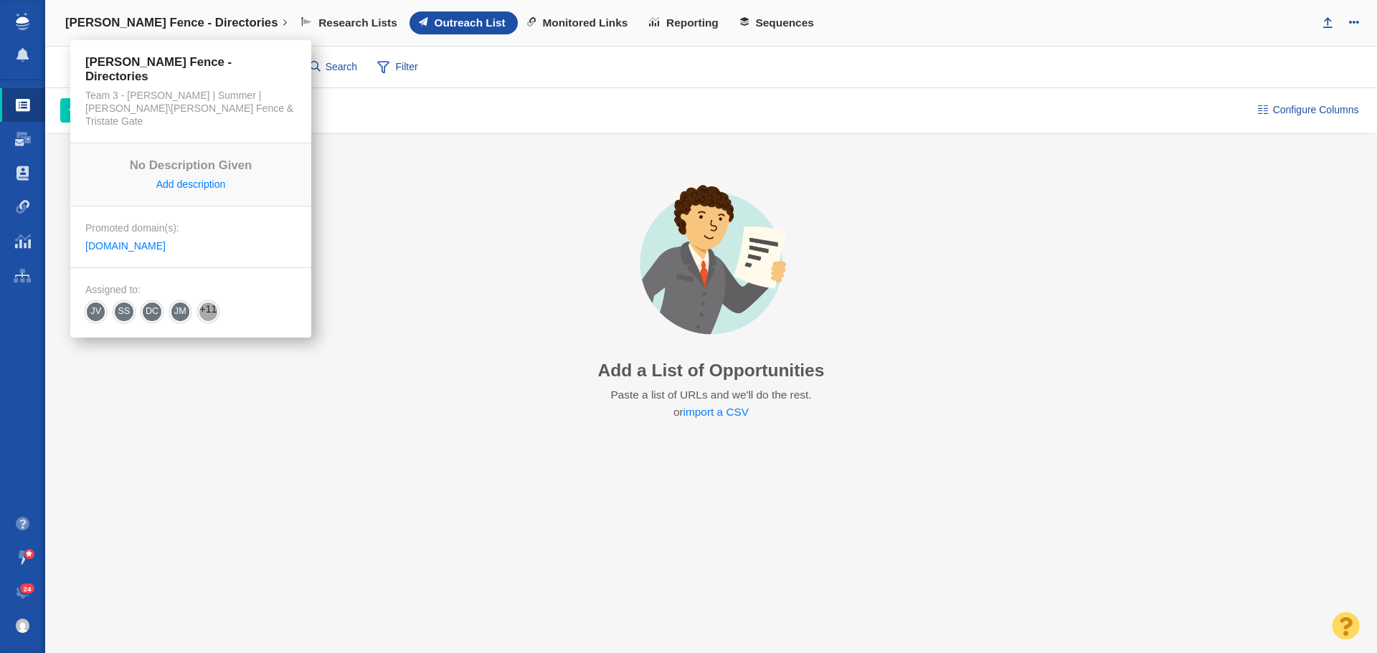
click at [153, 35] on link "[PERSON_NAME] Fence - Directories" at bounding box center [176, 23] width 242 height 34
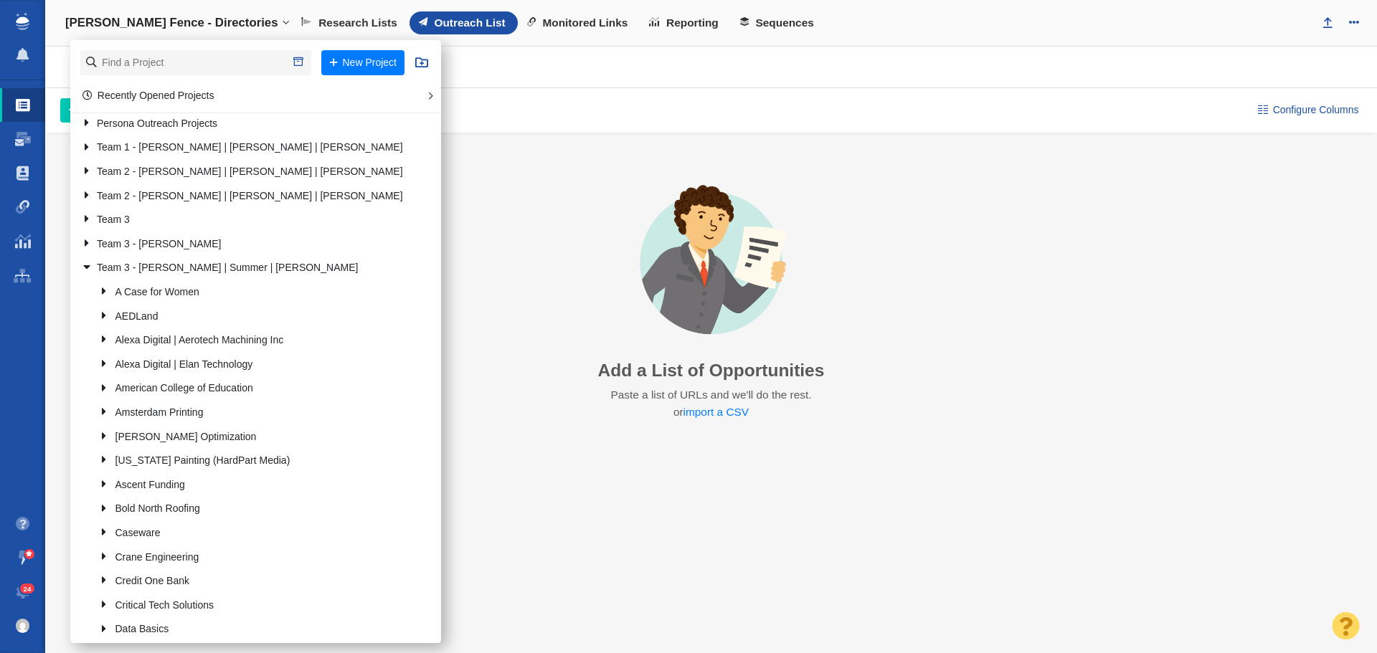
scroll to position [143, 0]
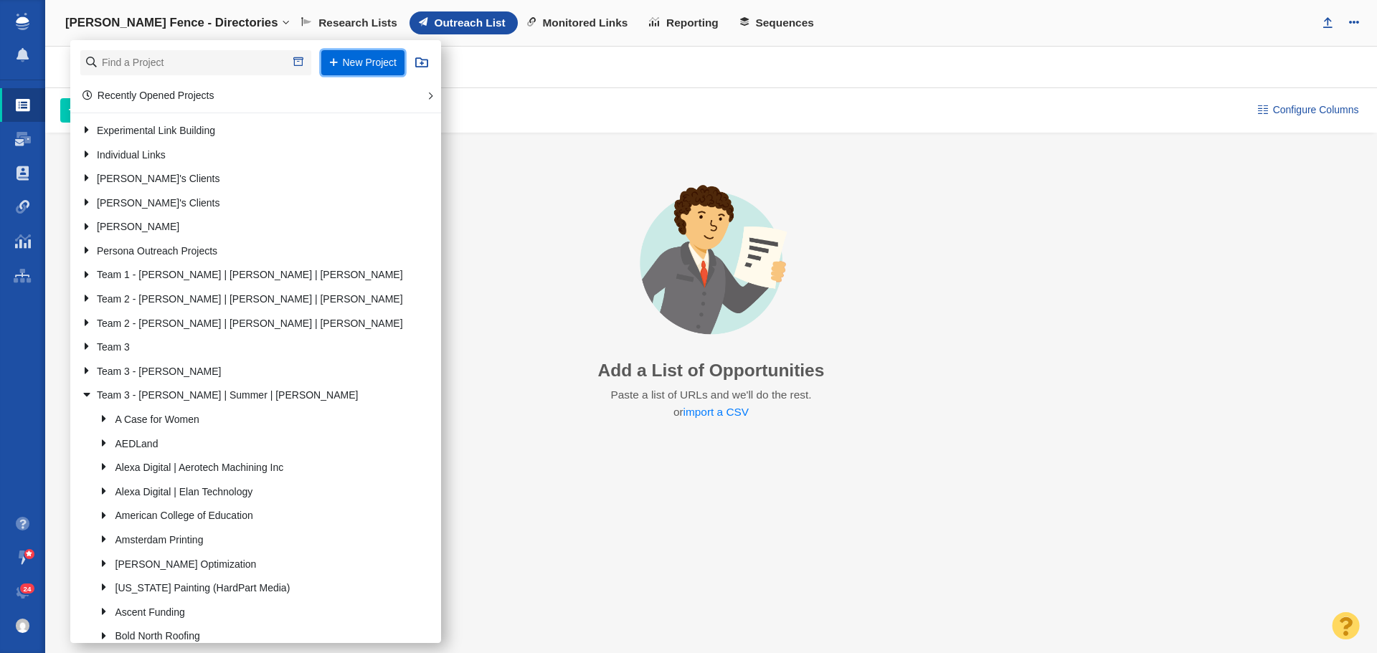
click at [321, 66] on button "New Project" at bounding box center [362, 62] width 83 height 25
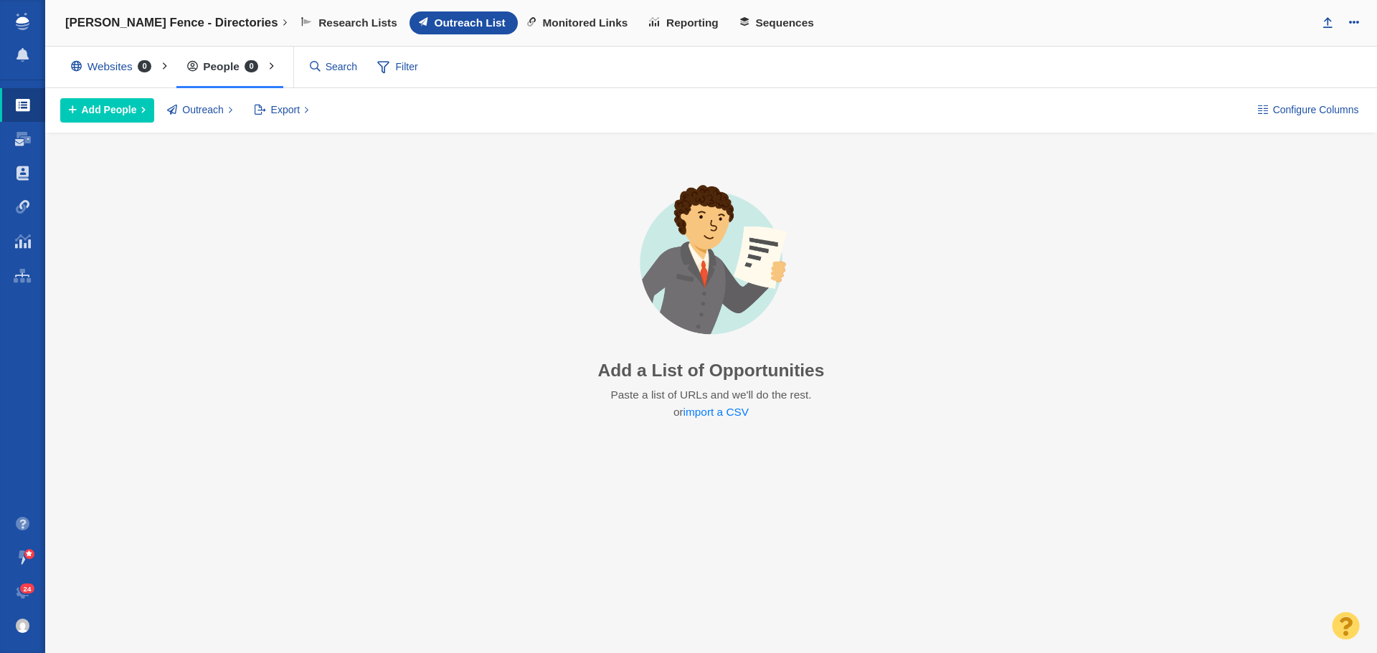
select select "DOMAIN"
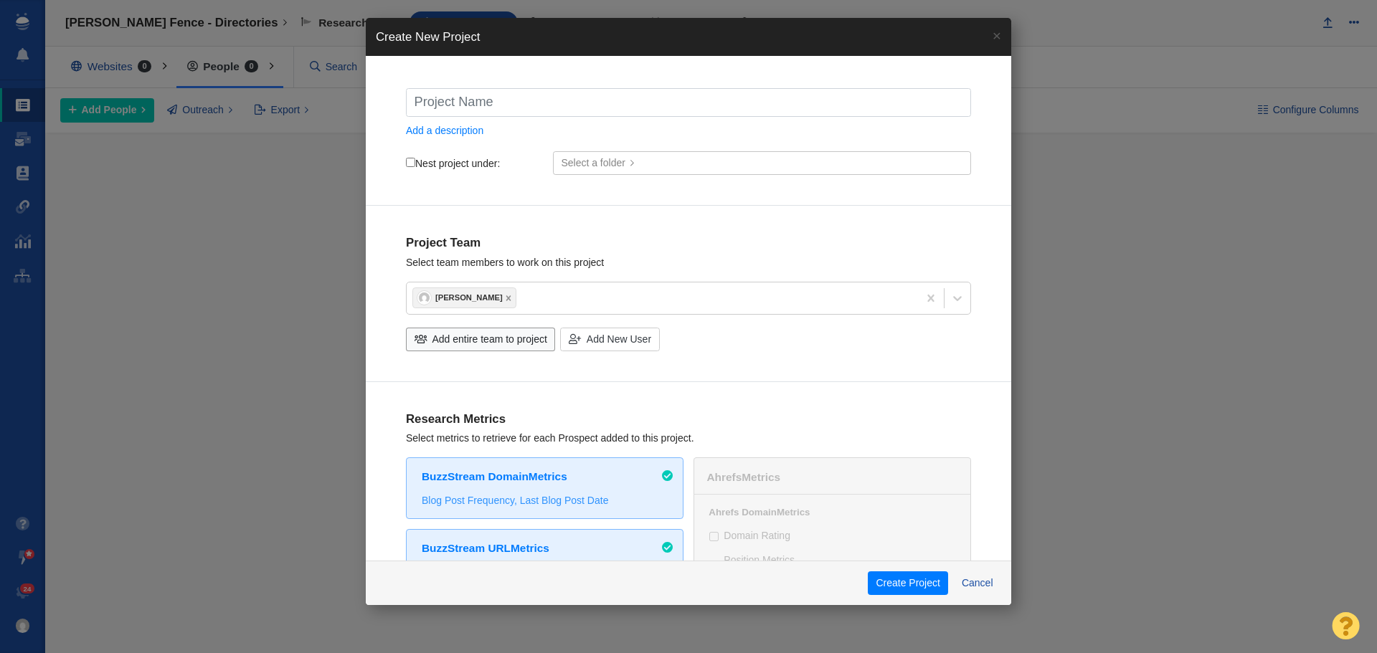
type input "T"
checkbox input "true"
type input "Tr"
checkbox input "true"
type input "Tri"
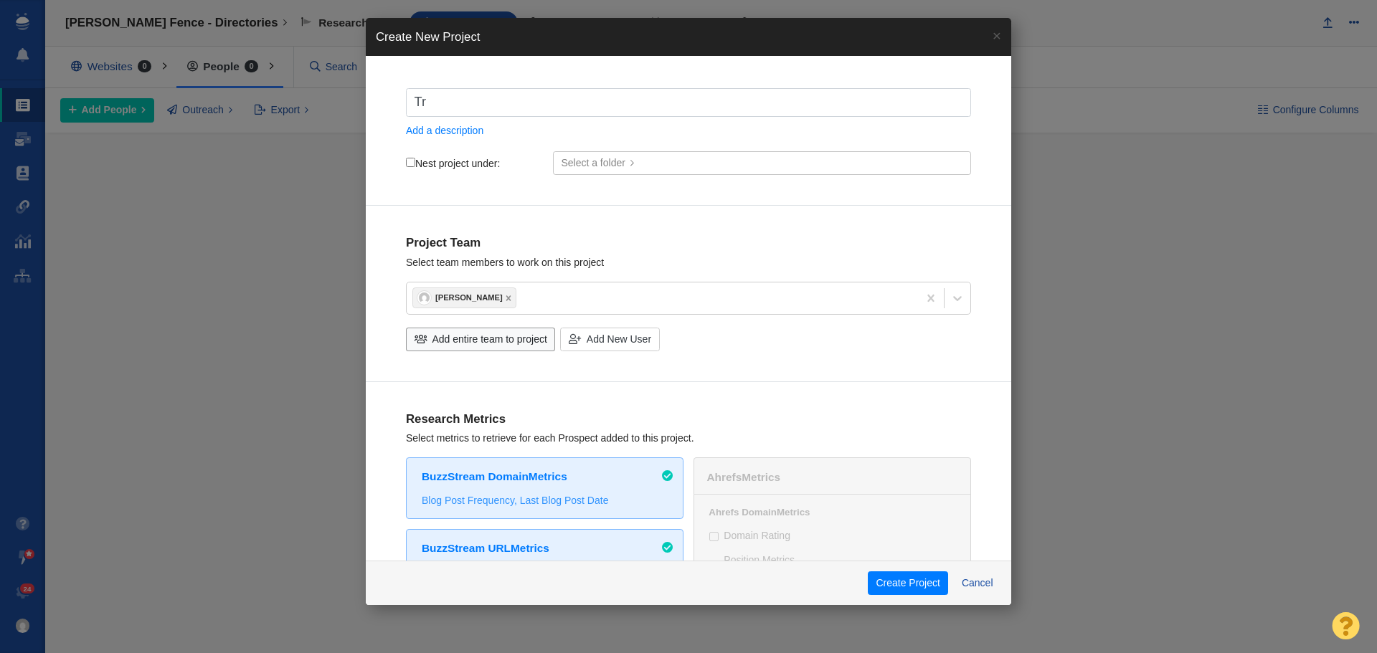
checkbox input "true"
type input "Tris"
checkbox input "true"
type input "Trist"
checkbox input "true"
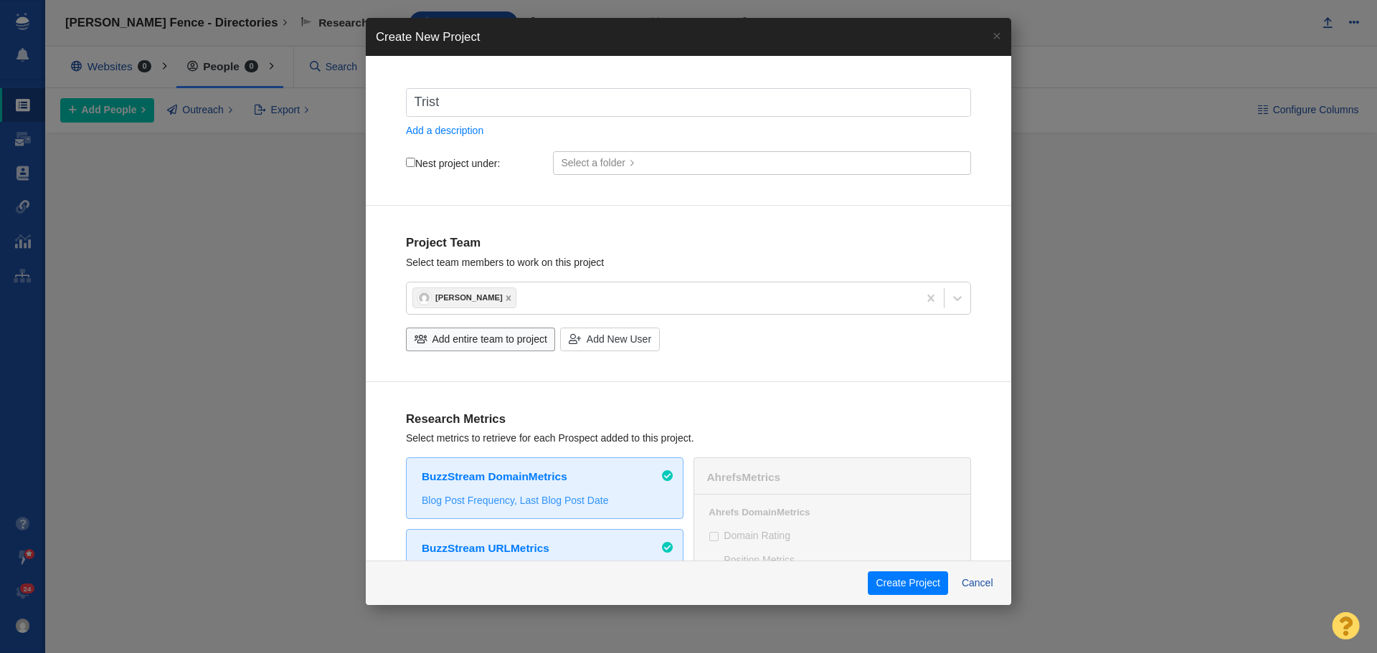
type input "Trista"
checkbox input "true"
type input "Tristat"
checkbox input "true"
type input "Tristate"
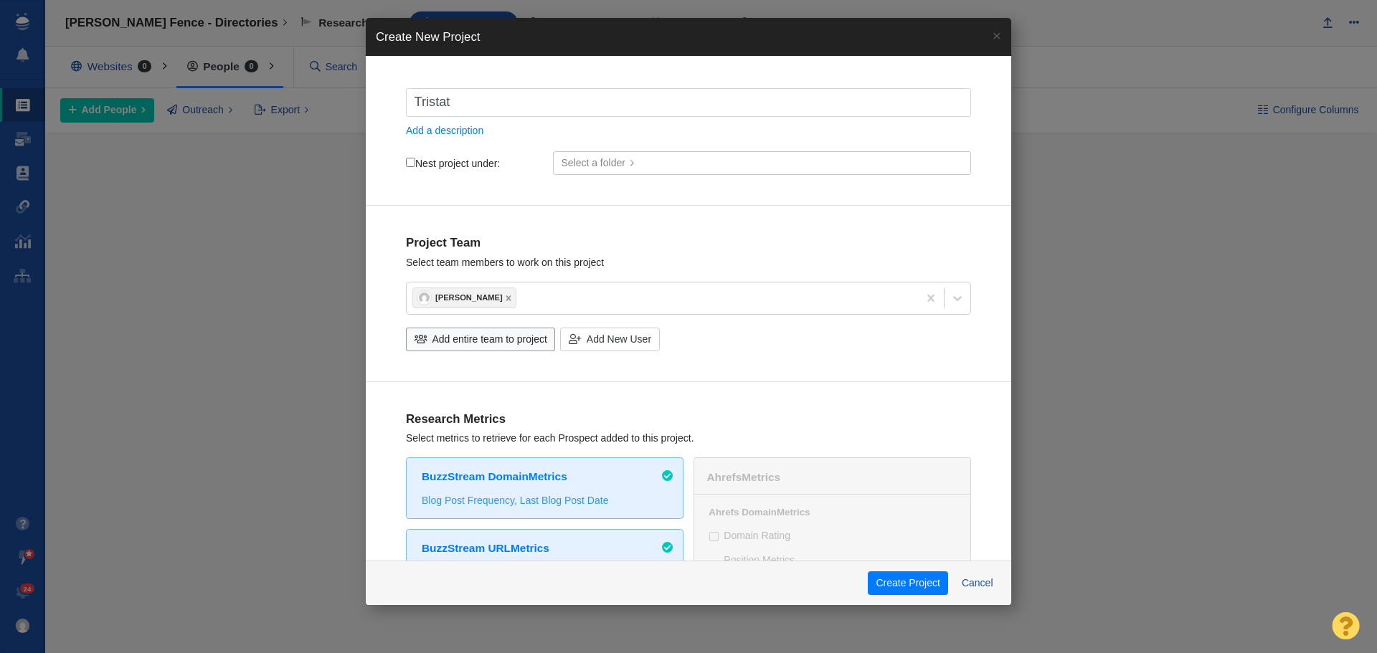
checkbox input "true"
type input "Tristate"
checkbox input "true"
type input "Tristate G"
checkbox input "true"
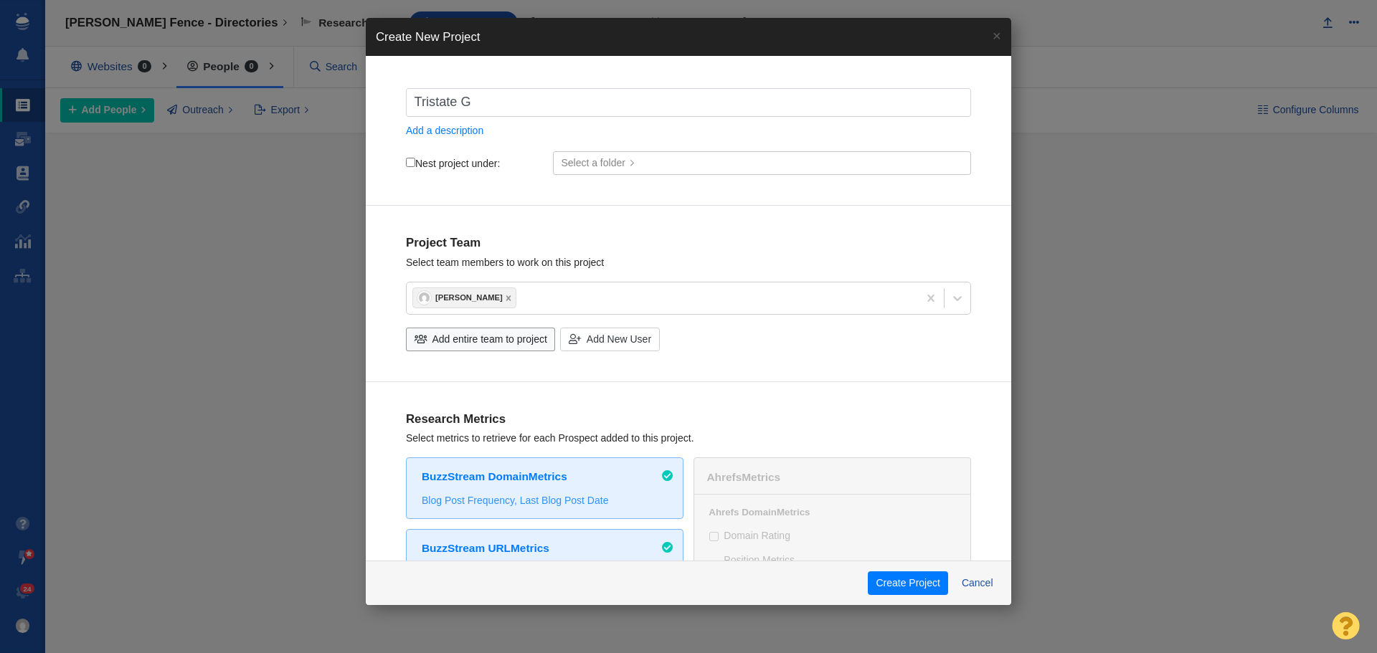
type input "Tristate Ga"
checkbox input "true"
type input "Tristate Gat"
checkbox input "true"
type input "Tristate Gate"
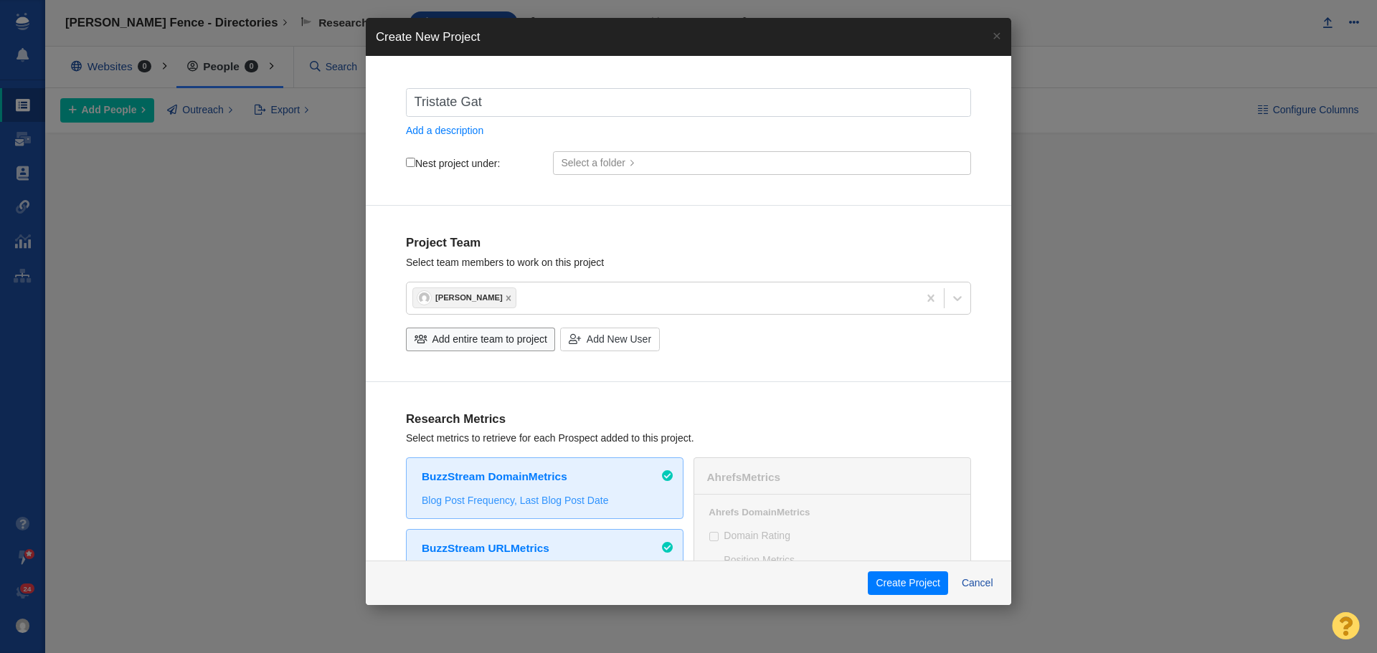
checkbox input "true"
type input "Tristate Gate"
checkbox input "true"
type input "Tristate Gate -"
checkbox input "true"
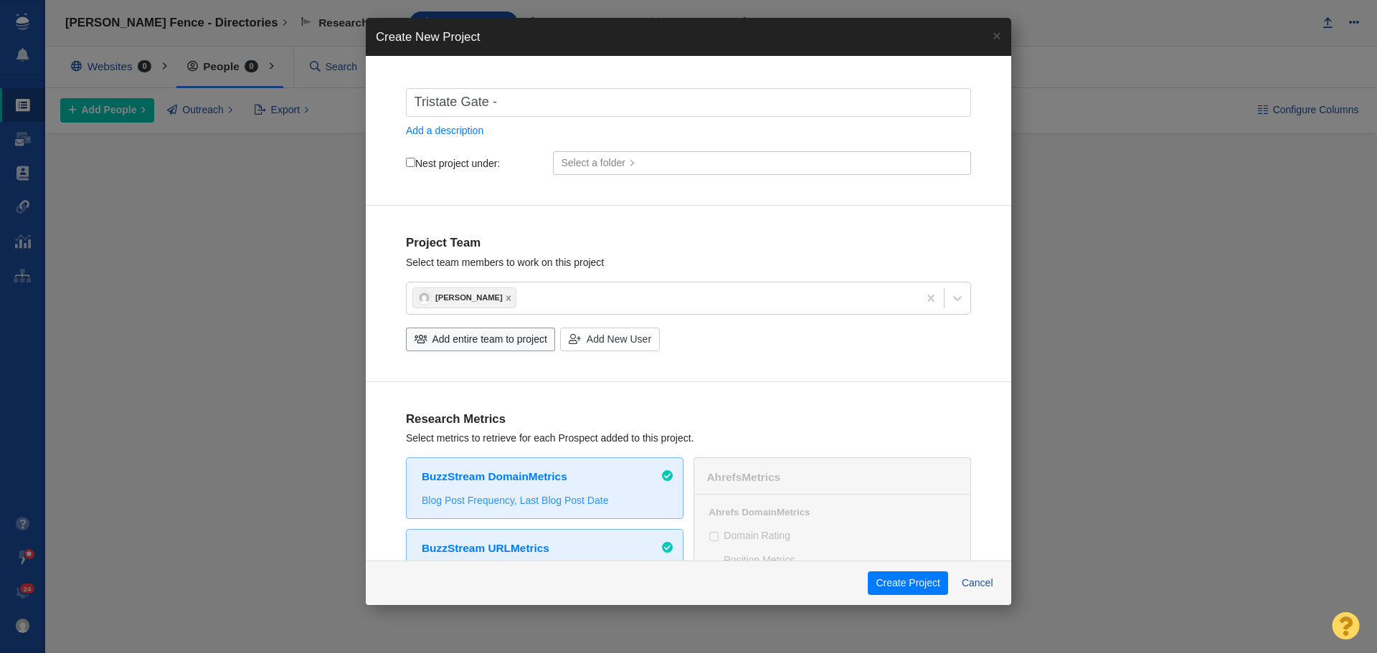
type input "Tristate Gate -"
checkbox input "true"
type input "Tristate Gate - D"
checkbox input "true"
type input "Tristate Gate - Di"
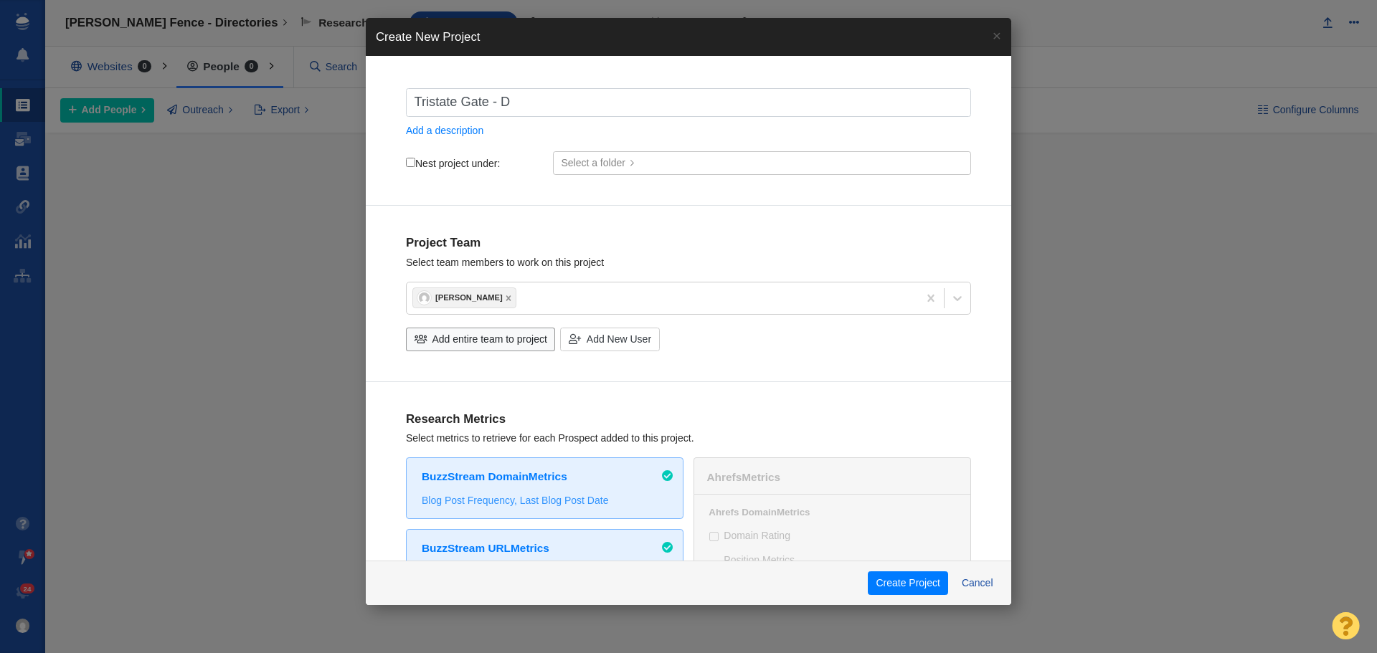
checkbox input "true"
type input "Tristate Gate - Dir"
checkbox input "true"
type input "Tristate Gate - Dire"
checkbox input "true"
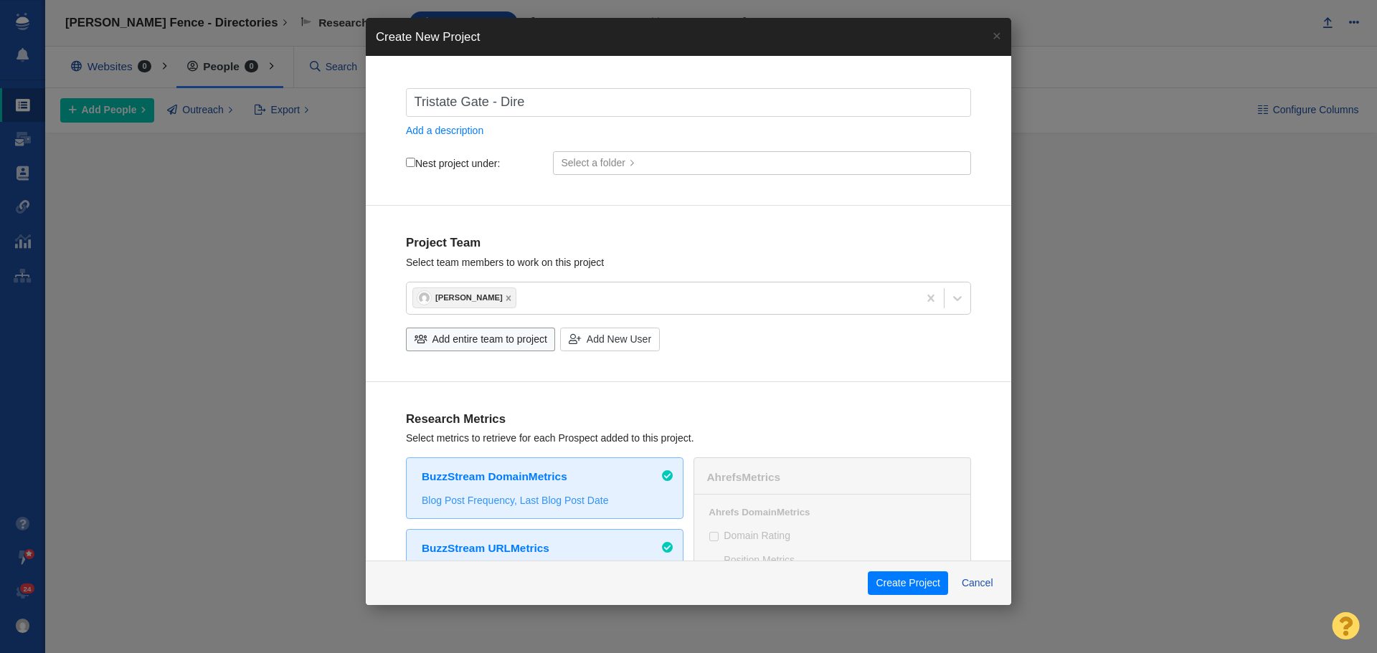
type input "Tristate Gate - Direc"
checkbox input "true"
type input "Tristate Gate - Direct"
checkbox input "true"
type input "Tristate Gate - Directo"
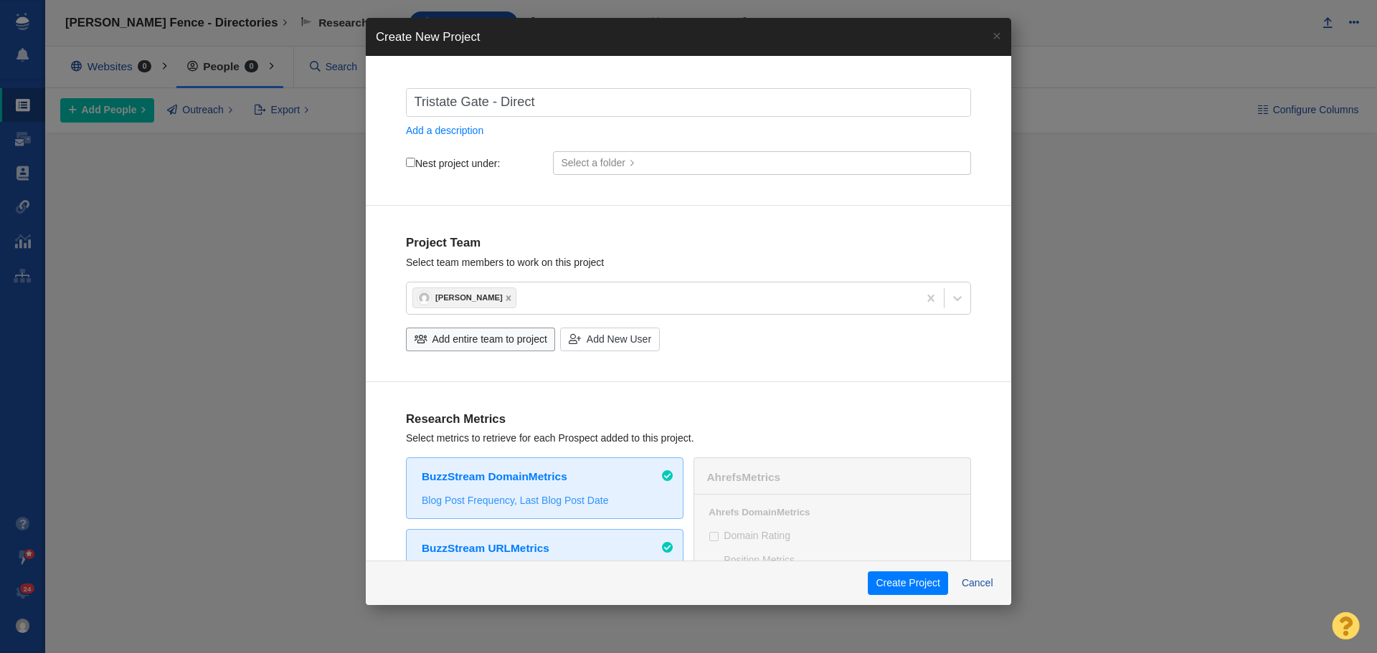
checkbox input "true"
type input "Tristate Gate - Director"
checkbox input "true"
type input "Tristate Gate - Directori"
checkbox input "true"
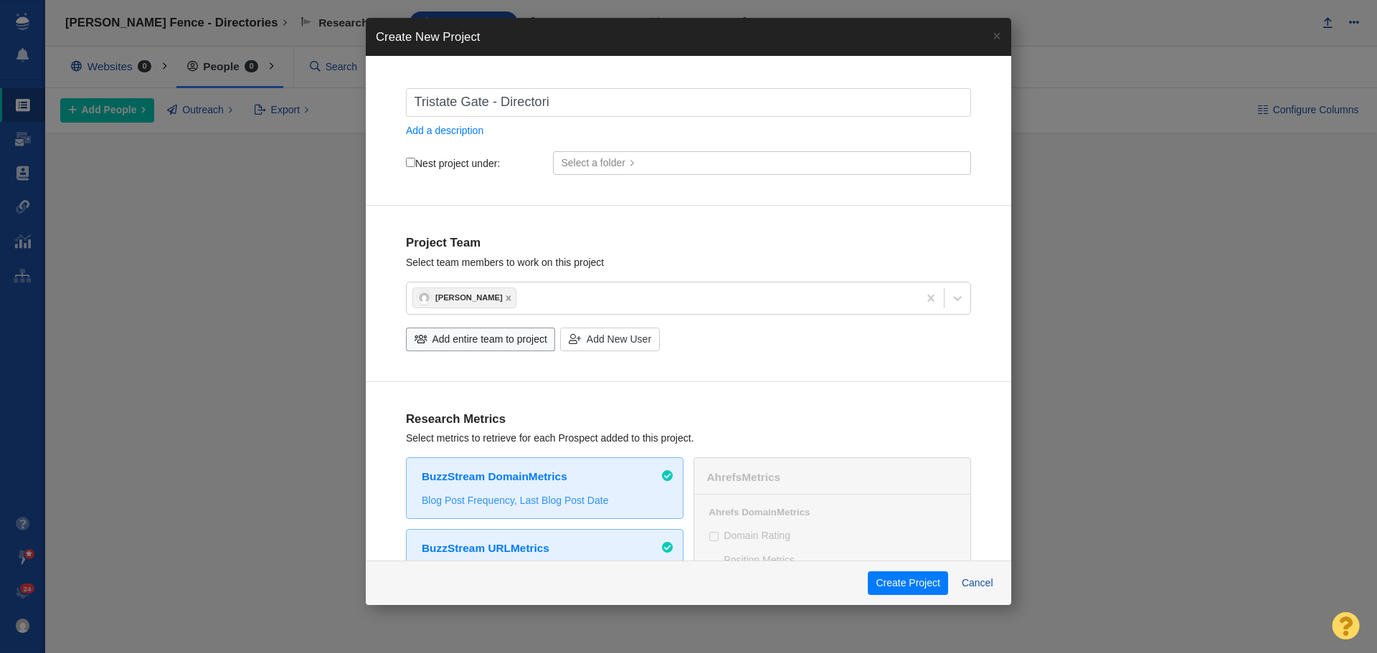
type input "Tristate Gate - Directorie"
checkbox input "true"
type input "Tristate Gate - Directories"
checkbox input "true"
type input "Tristate Gate - Directories"
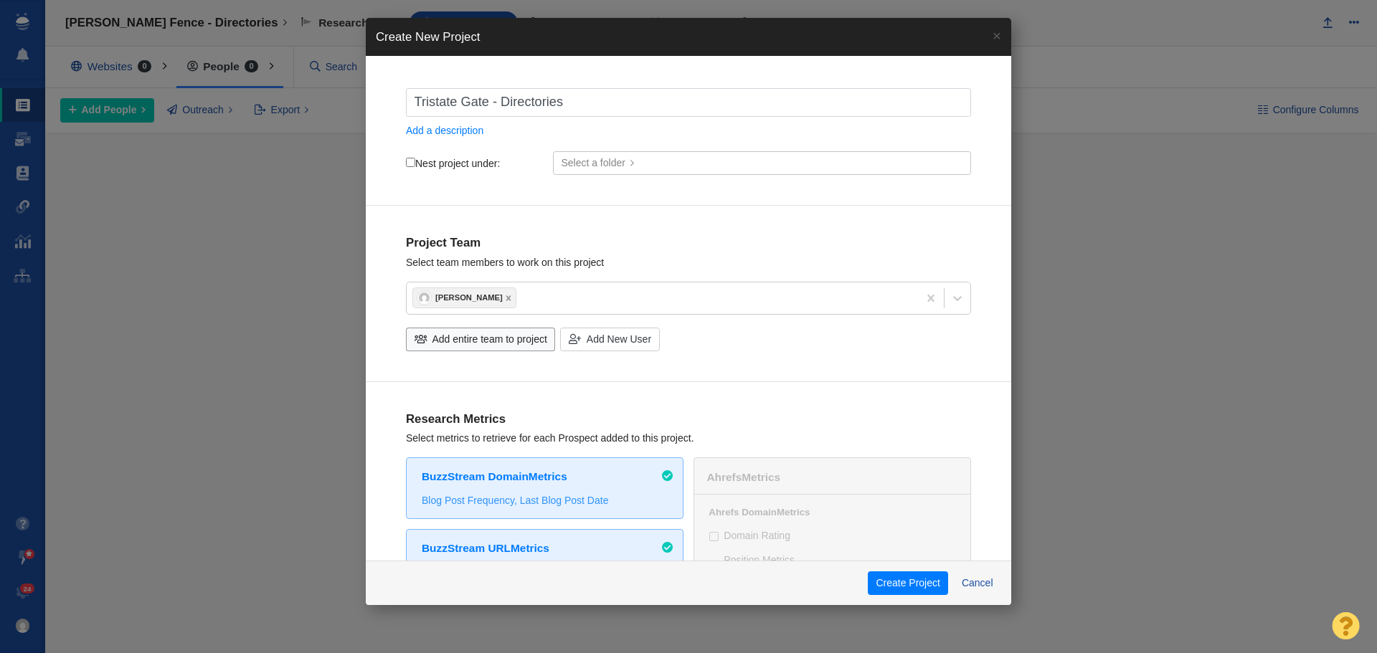
click at [411, 159] on input "Nest project under:" at bounding box center [410, 162] width 9 height 9
checkbox input "true"
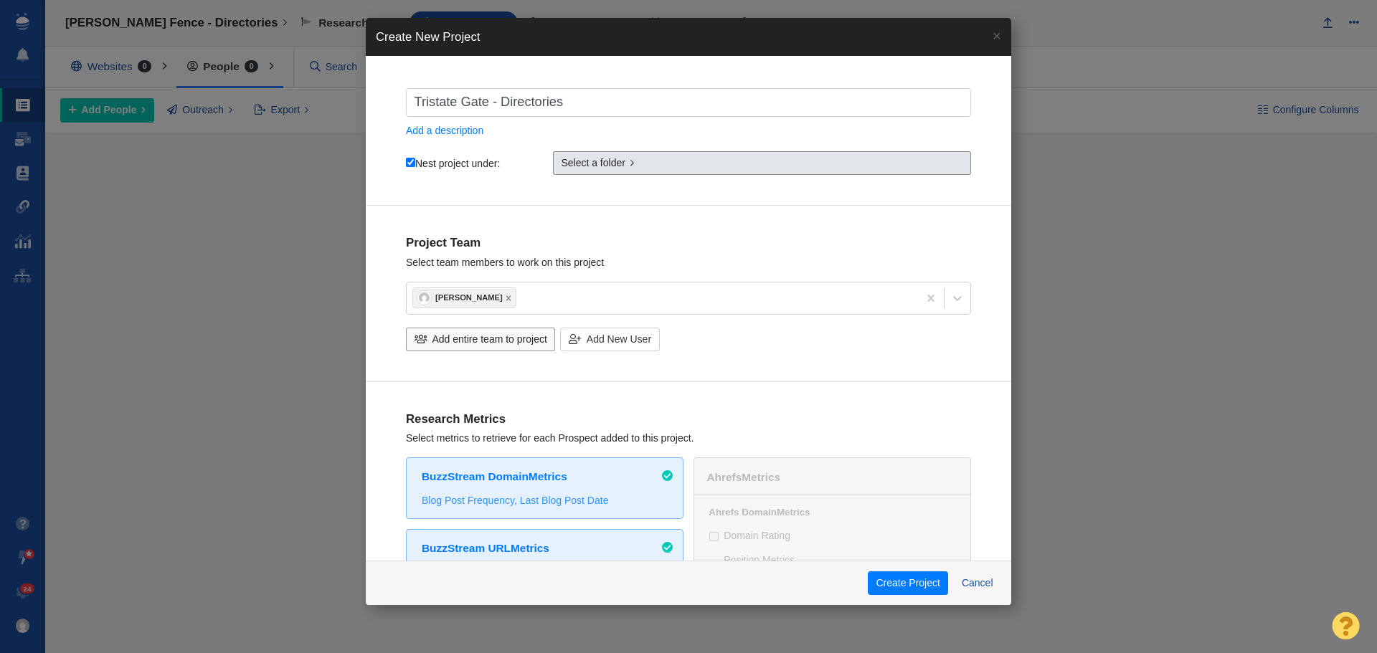
click at [582, 171] on span "Select a folder" at bounding box center [593, 163] width 65 height 15
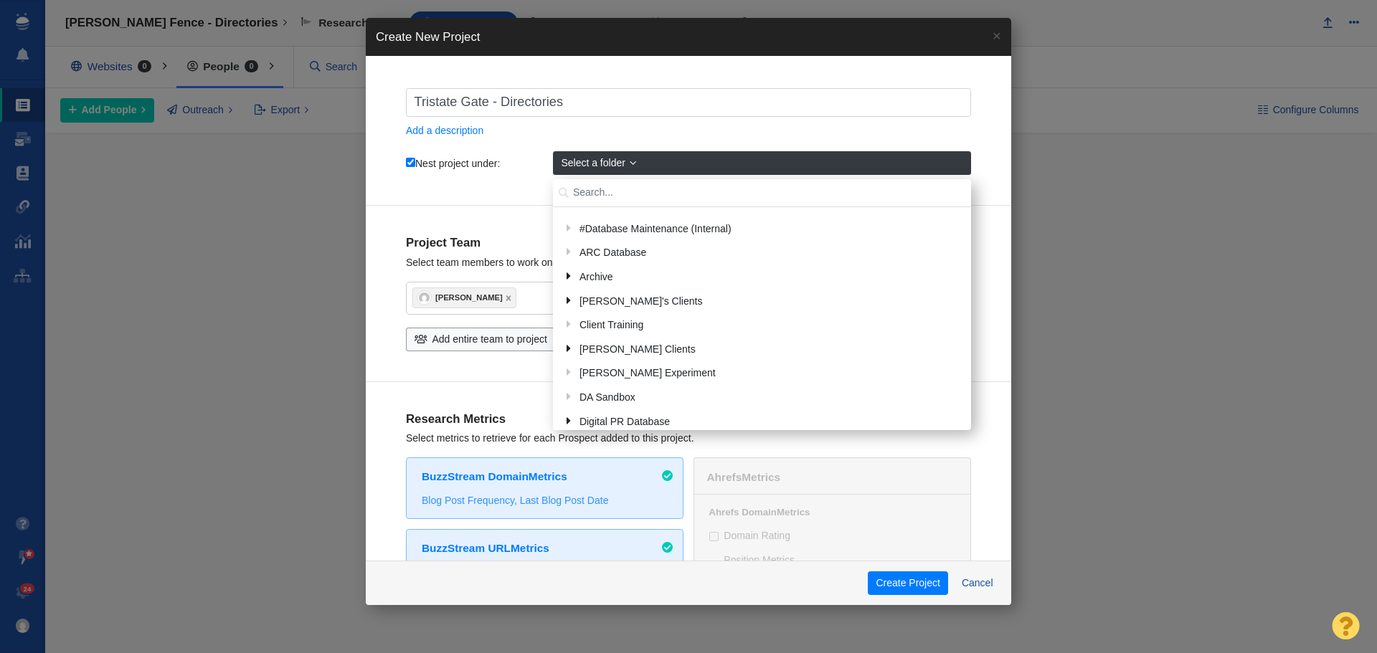
click at [755, 196] on input "text" at bounding box center [762, 193] width 418 height 28
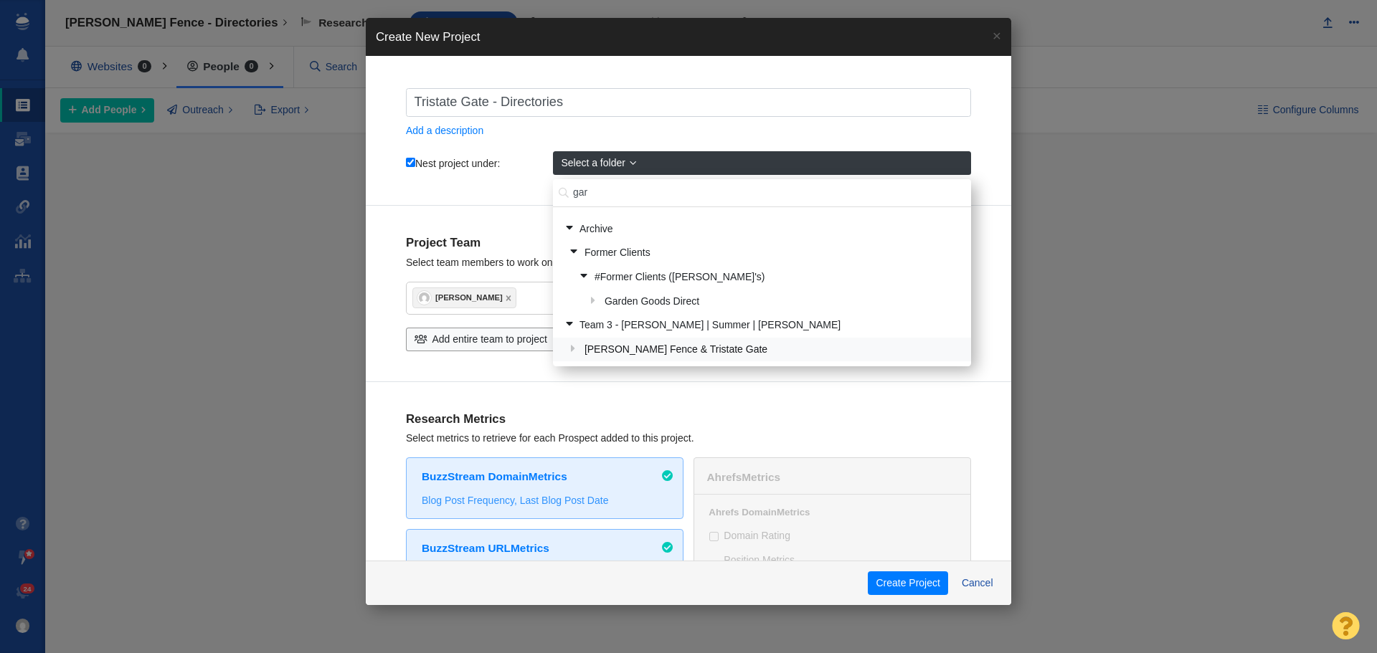
type input "gar"
click at [676, 354] on div "Garon Fence & Tristate Gate" at bounding box center [772, 350] width 384 height 22
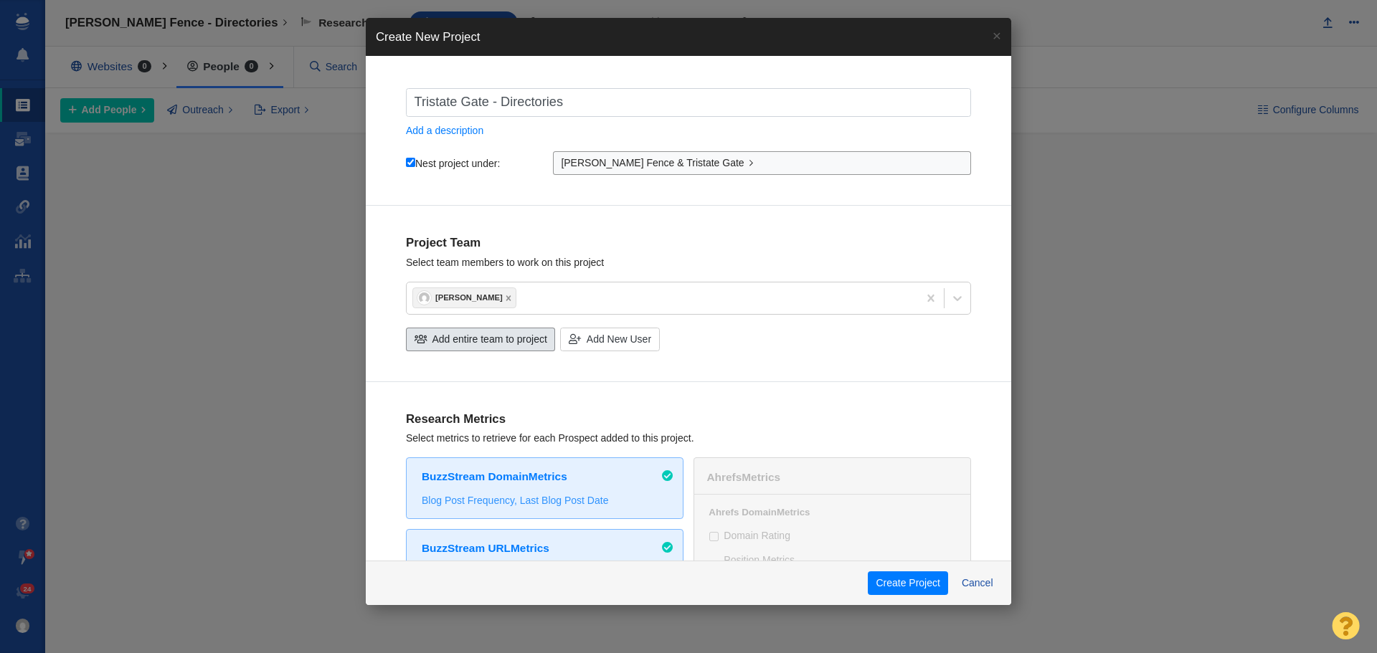
click at [417, 341] on span at bounding box center [421, 339] width 13 height 15
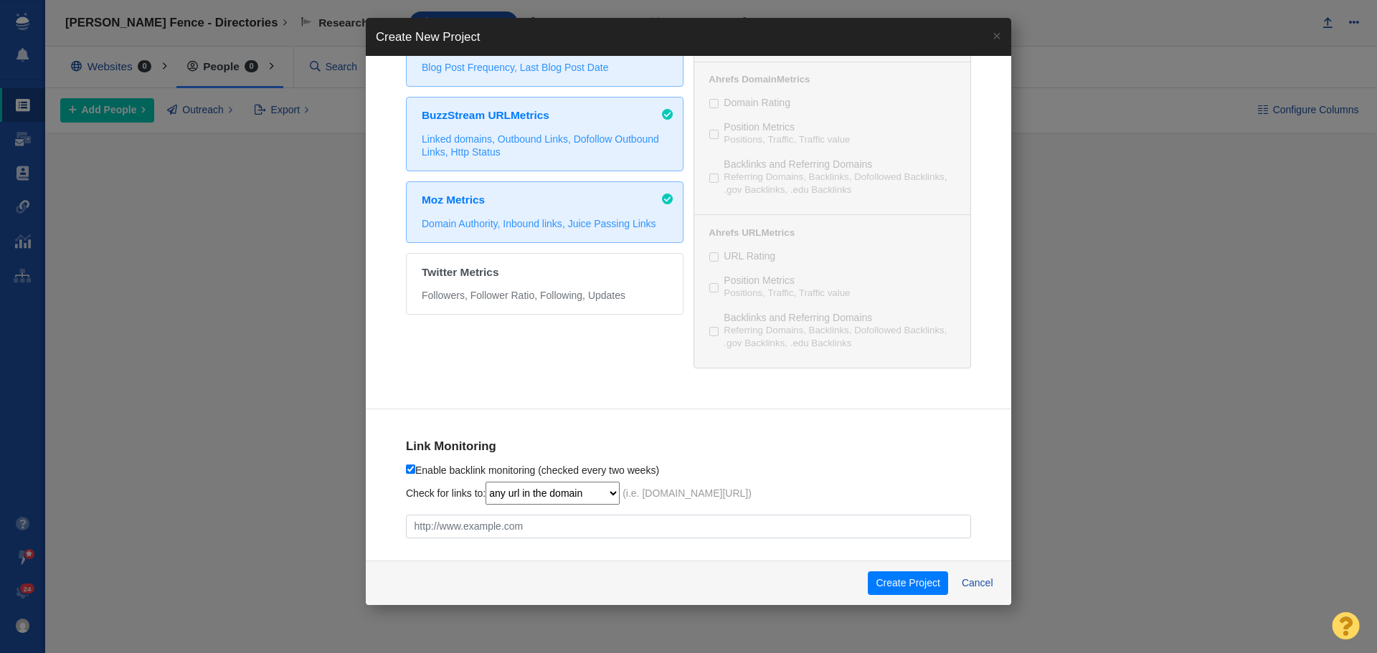
scroll to position [646, 0]
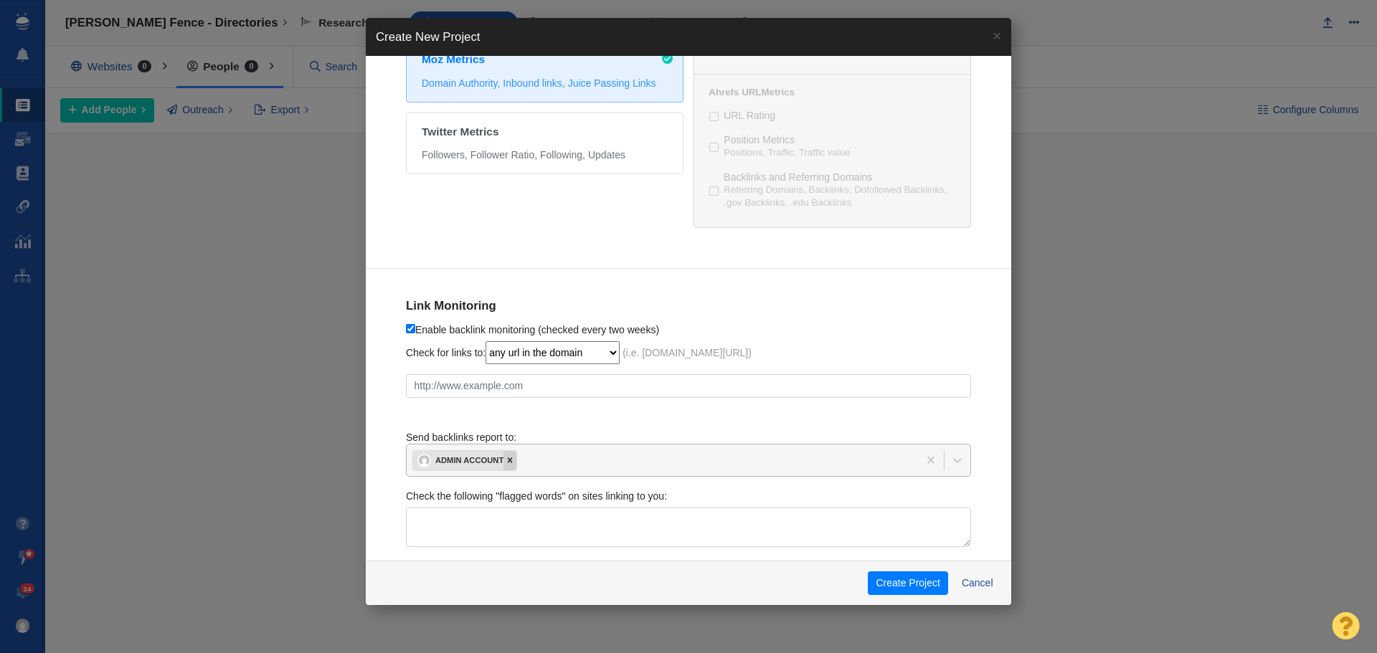
click at [513, 463] on icon at bounding box center [510, 460] width 10 height 10
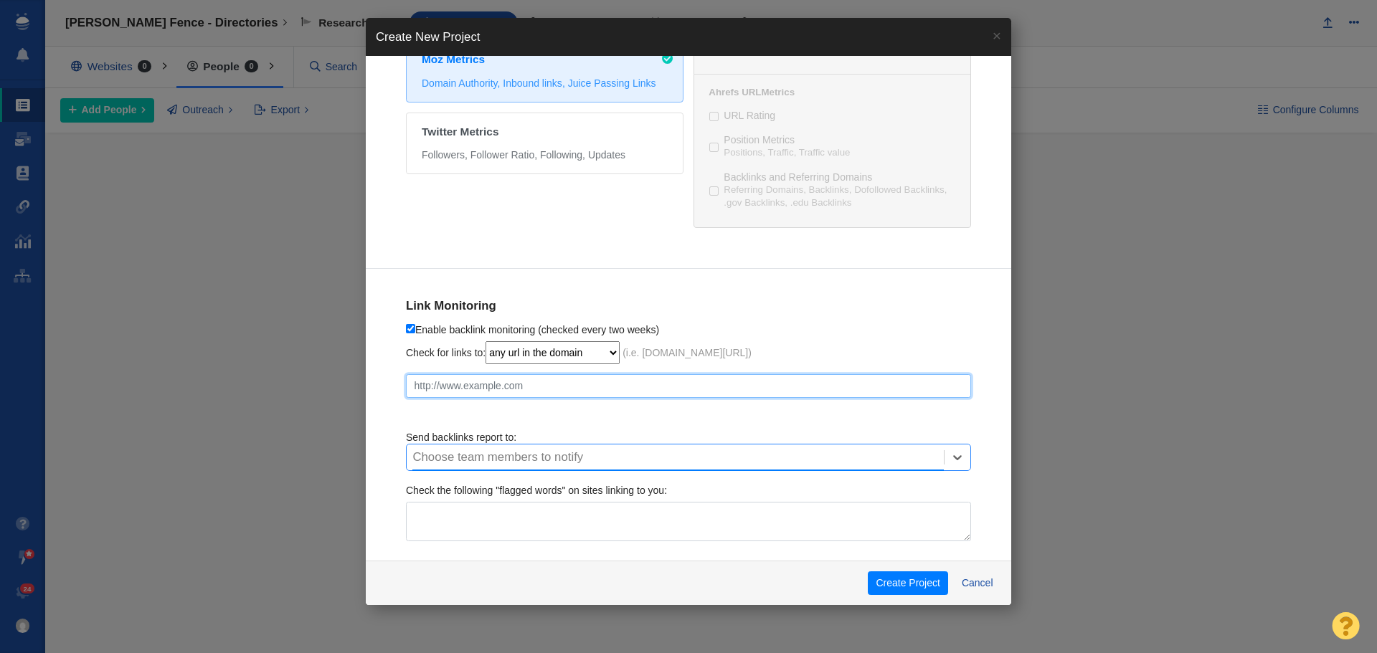
click at [492, 387] on input "text" at bounding box center [688, 386] width 565 height 24
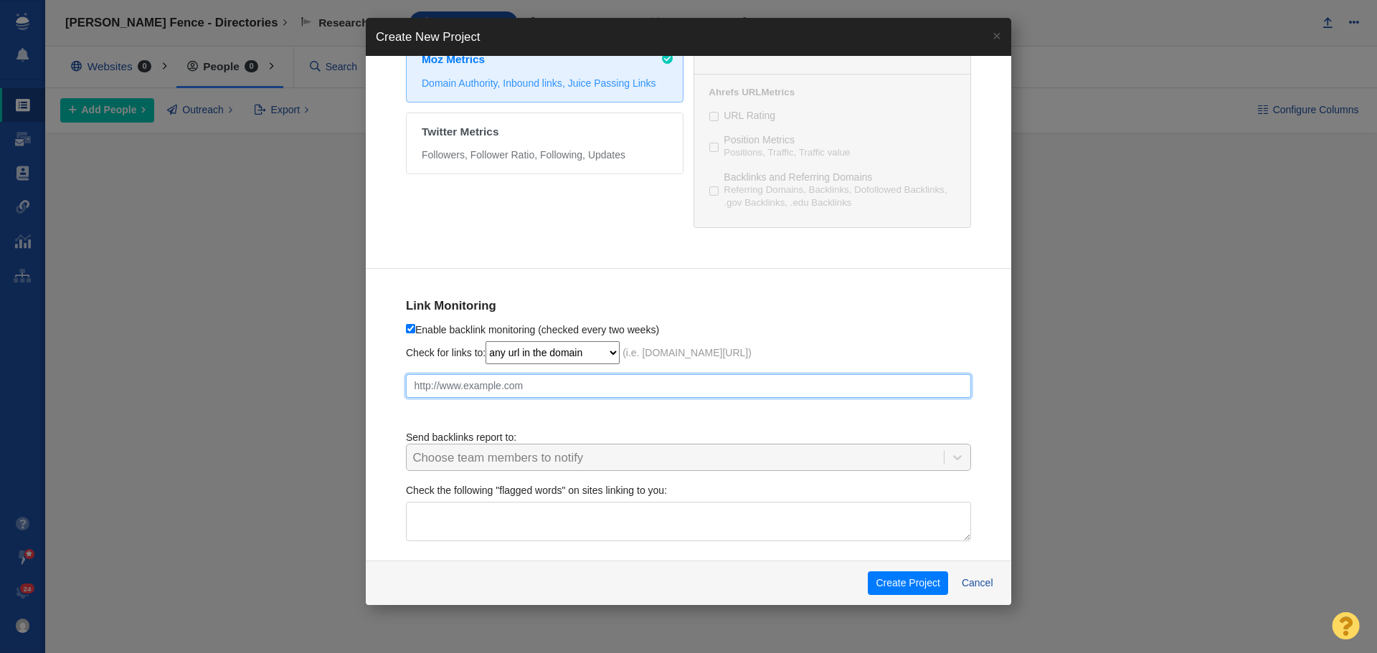
paste input "https://www.tristategate.com/"
checkbox input "true"
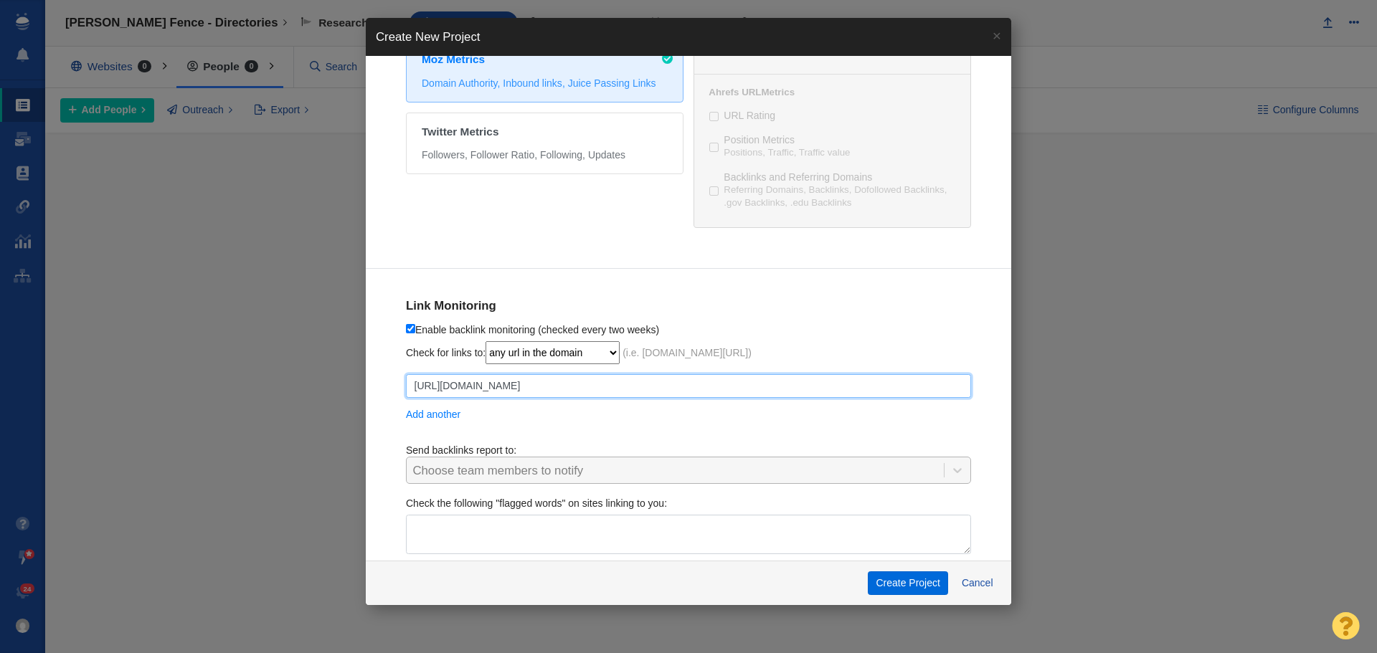
type input "https://www.tristategate.com/"
click at [898, 582] on button "Create Project" at bounding box center [908, 584] width 80 height 24
checkbox input "true"
